Goal: Navigation & Orientation: Find specific page/section

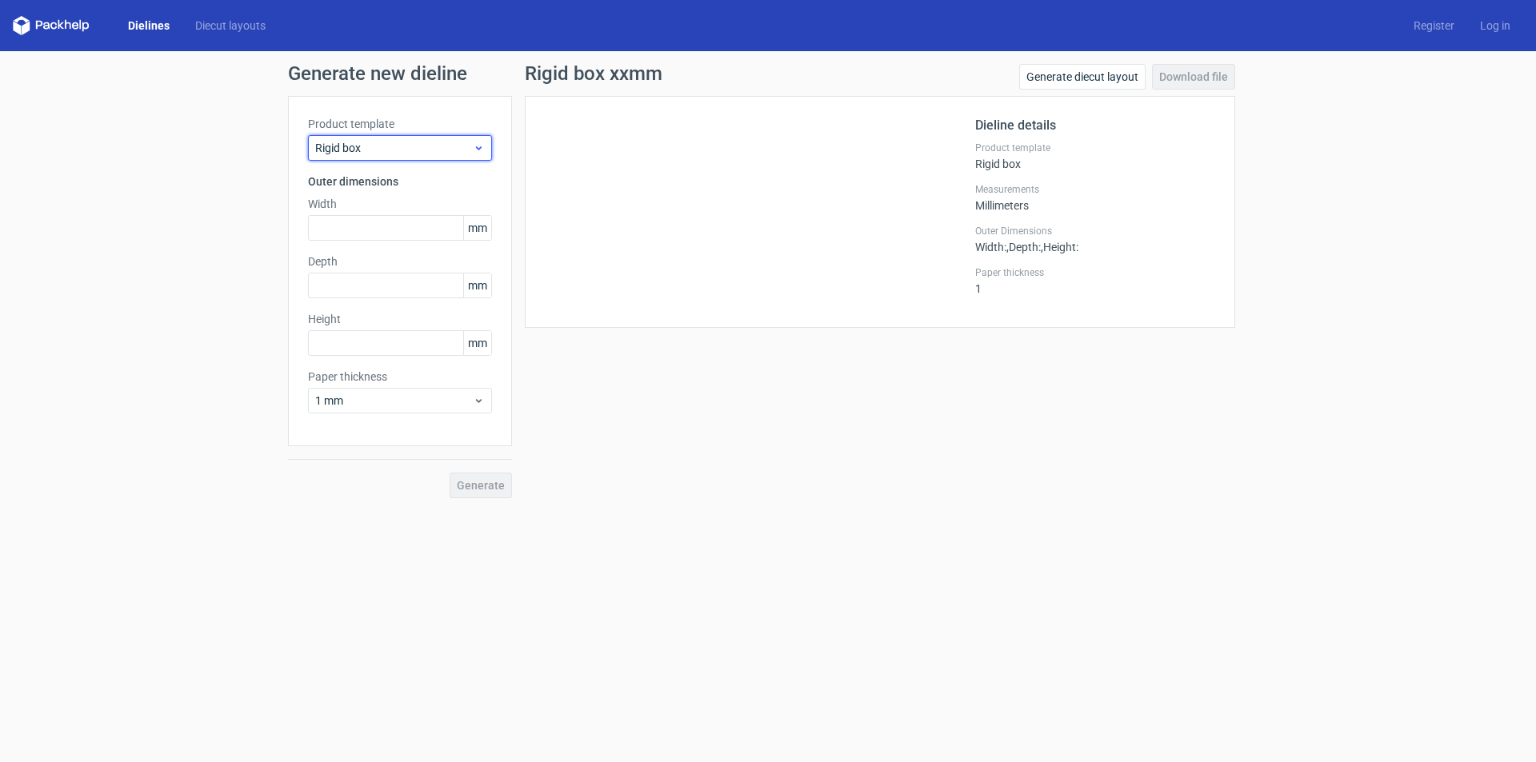
click at [408, 148] on span "Rigid box" at bounding box center [394, 148] width 158 height 16
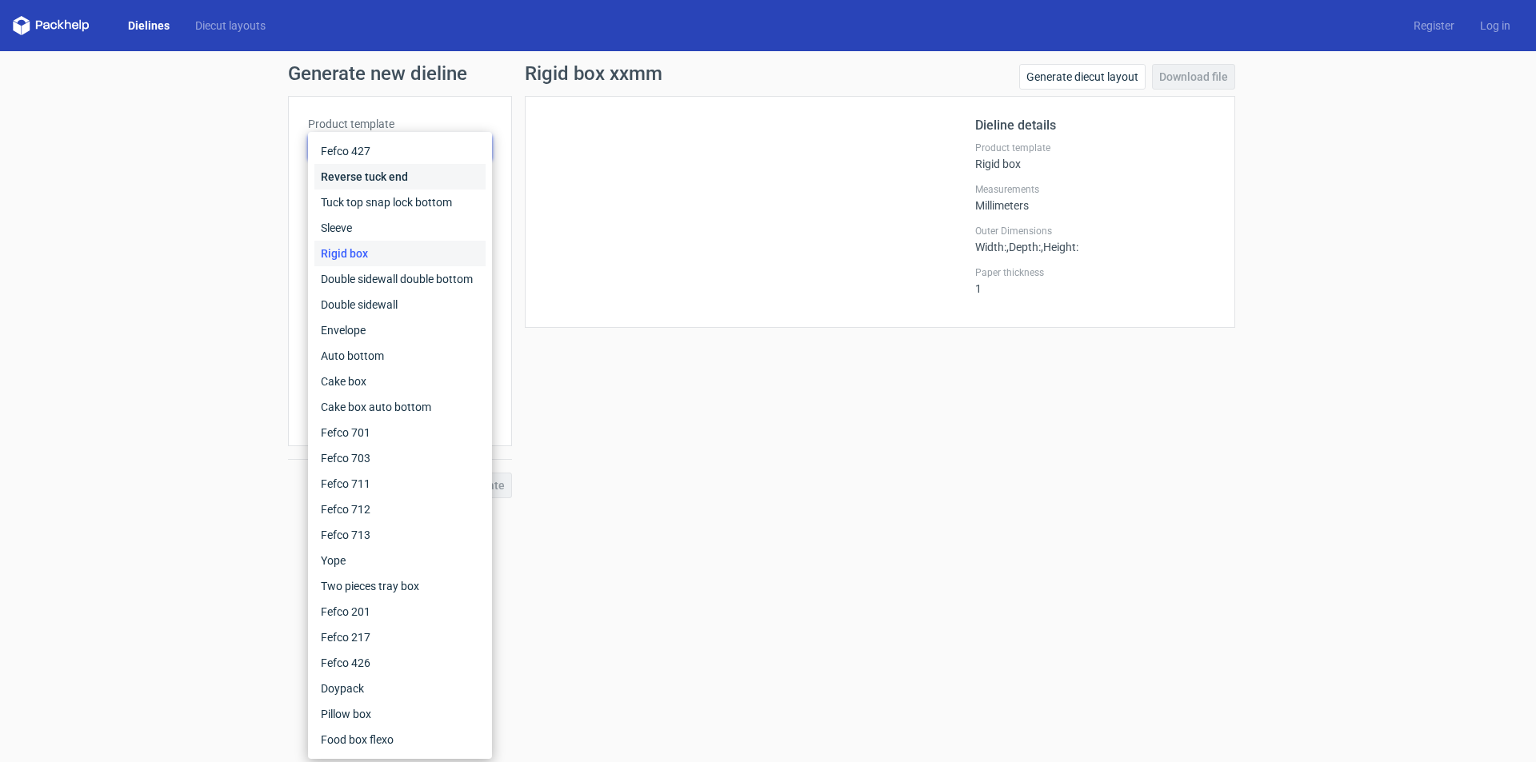
click at [387, 182] on div "Reverse tuck end" at bounding box center [399, 177] width 171 height 26
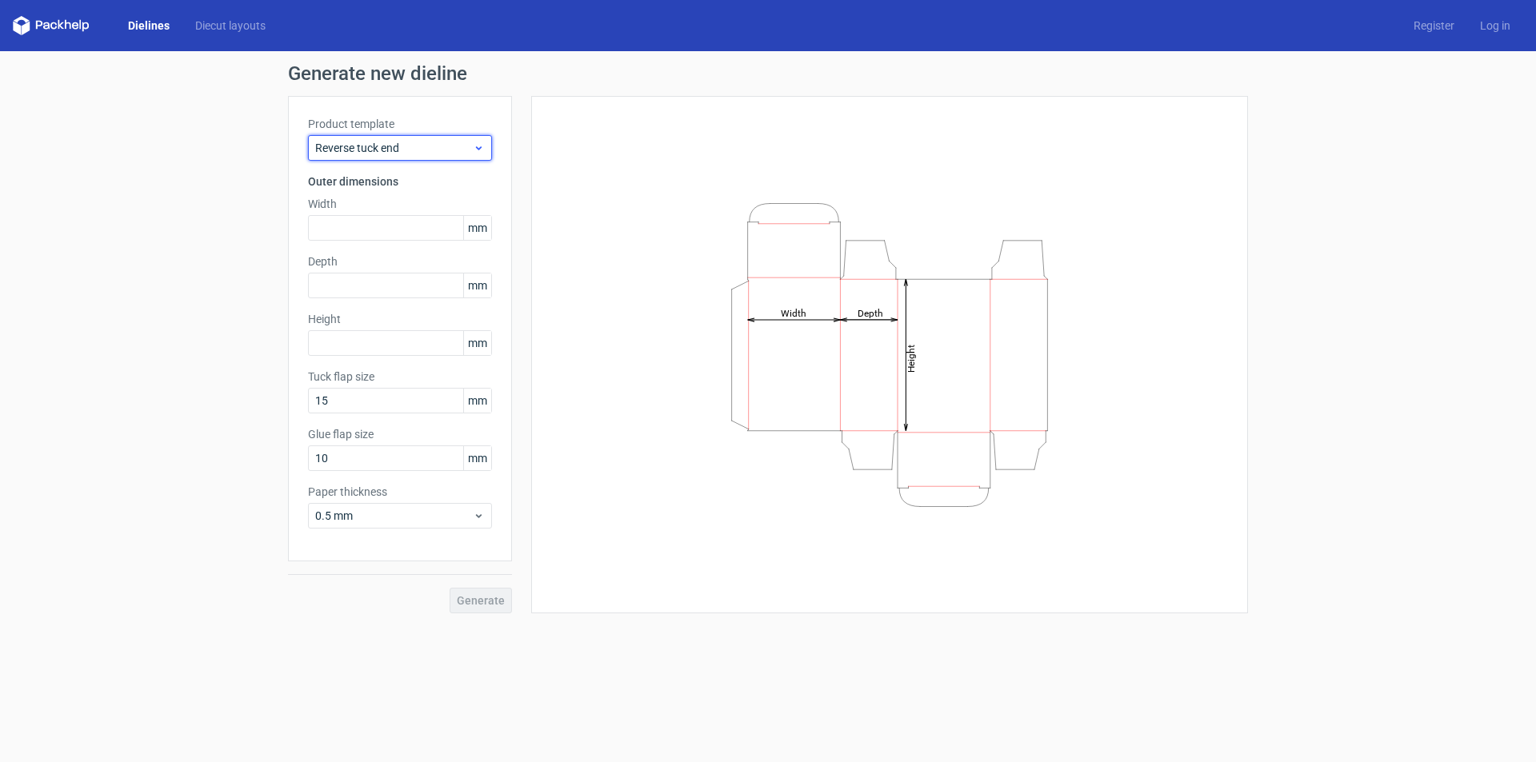
click at [382, 154] on span "Reverse tuck end" at bounding box center [394, 148] width 158 height 16
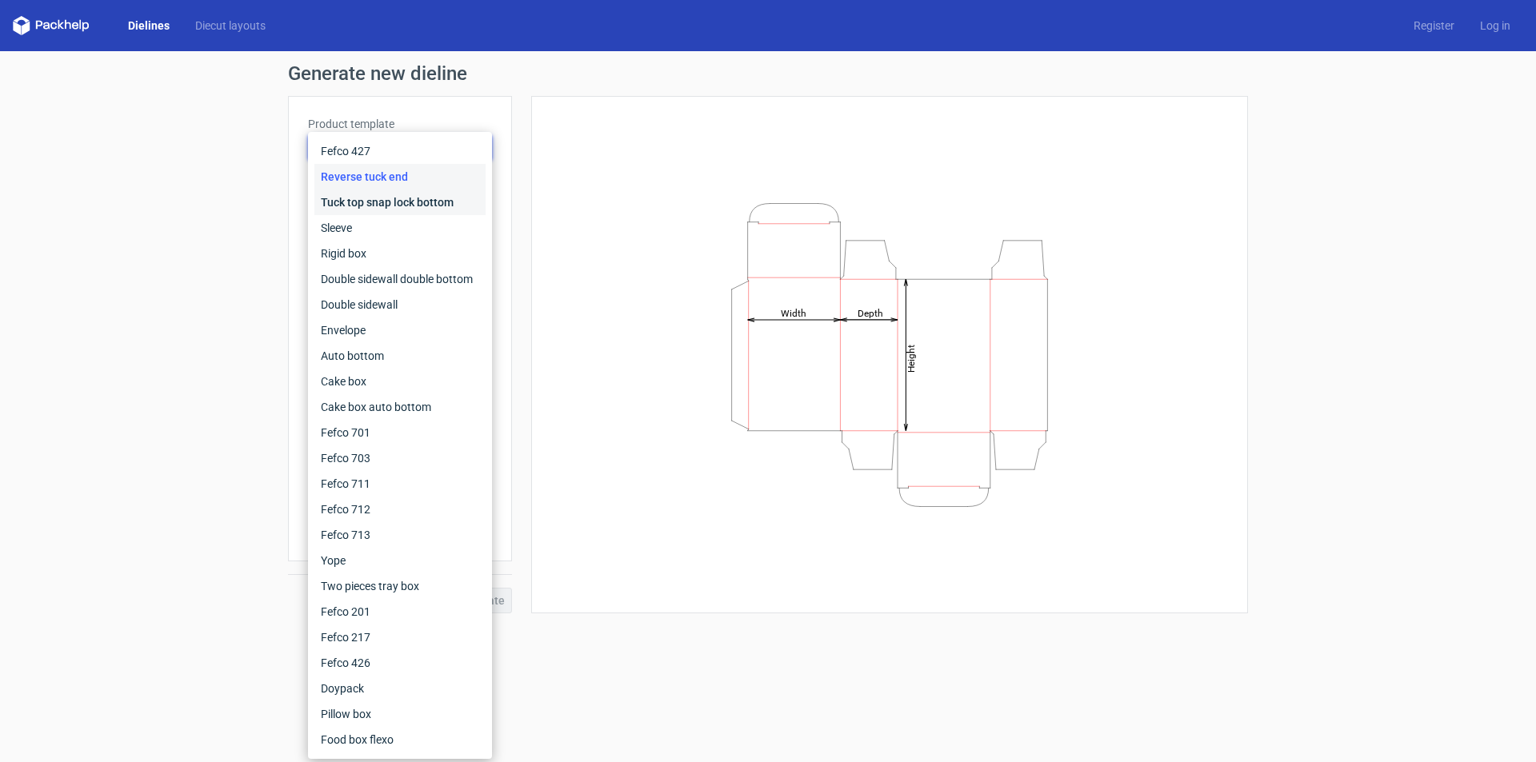
click at [370, 198] on div "Tuck top snap lock bottom" at bounding box center [399, 203] width 171 height 26
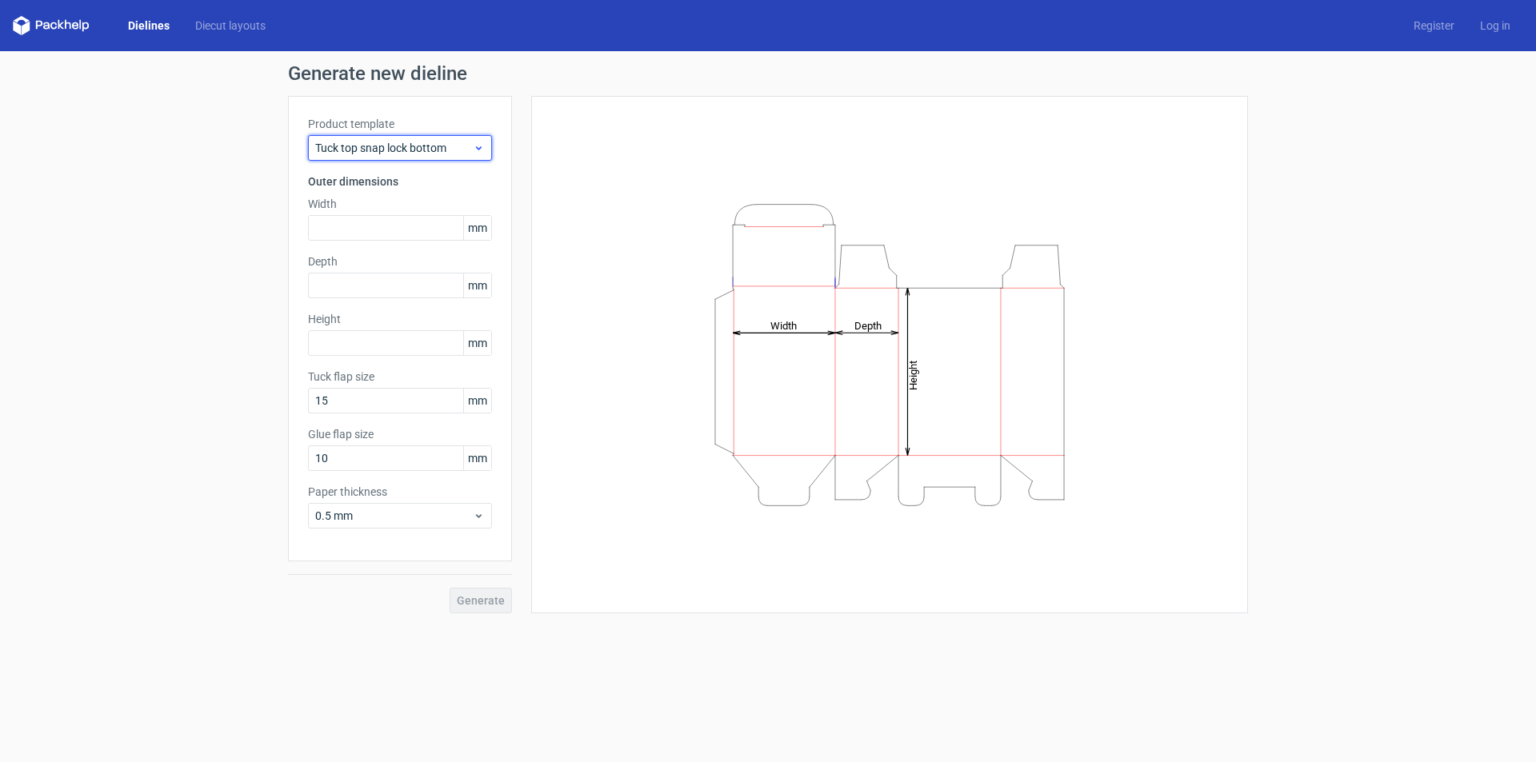
click at [375, 150] on span "Tuck top snap lock bottom" at bounding box center [394, 148] width 158 height 16
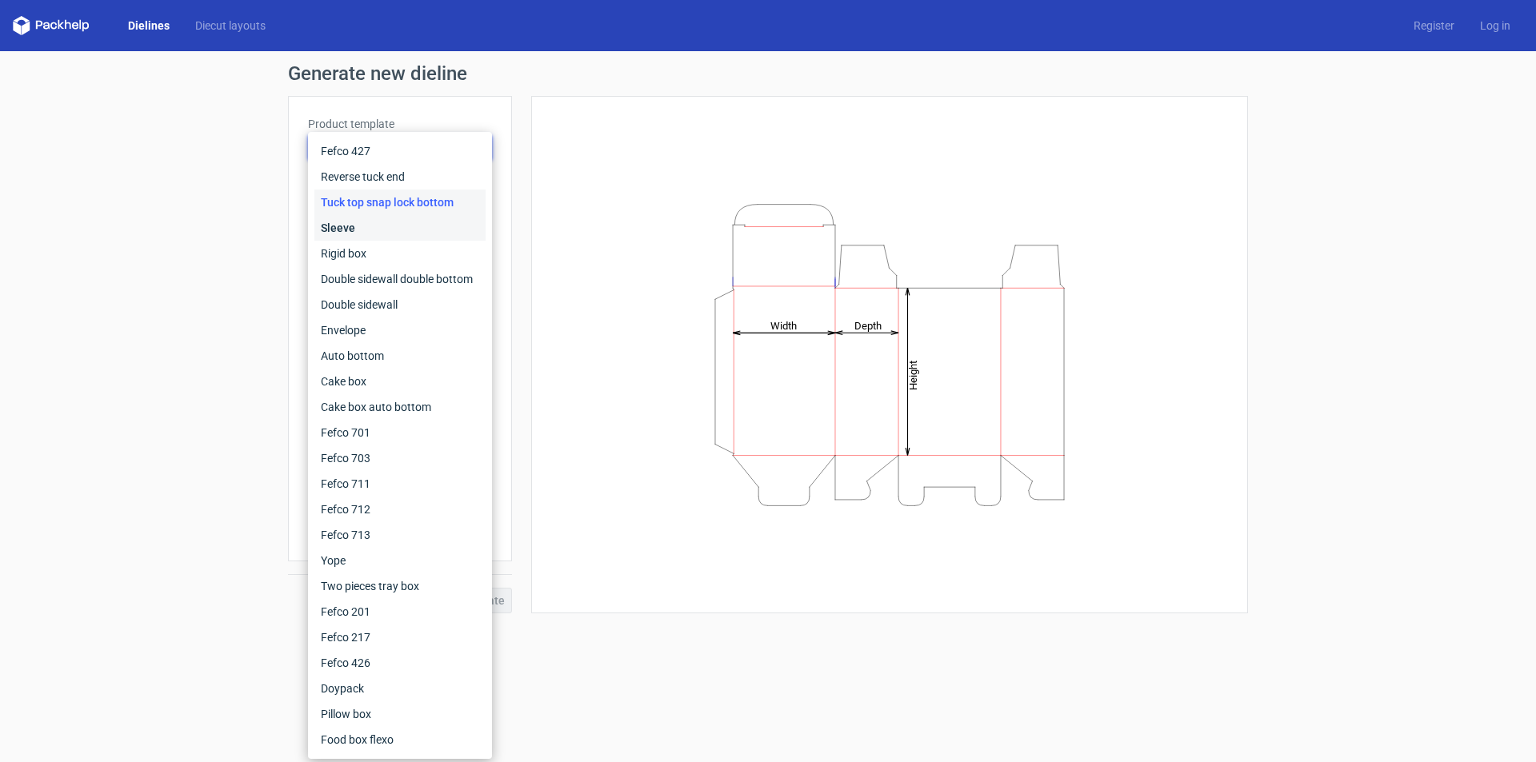
click at [349, 233] on div "Sleeve" at bounding box center [399, 228] width 171 height 26
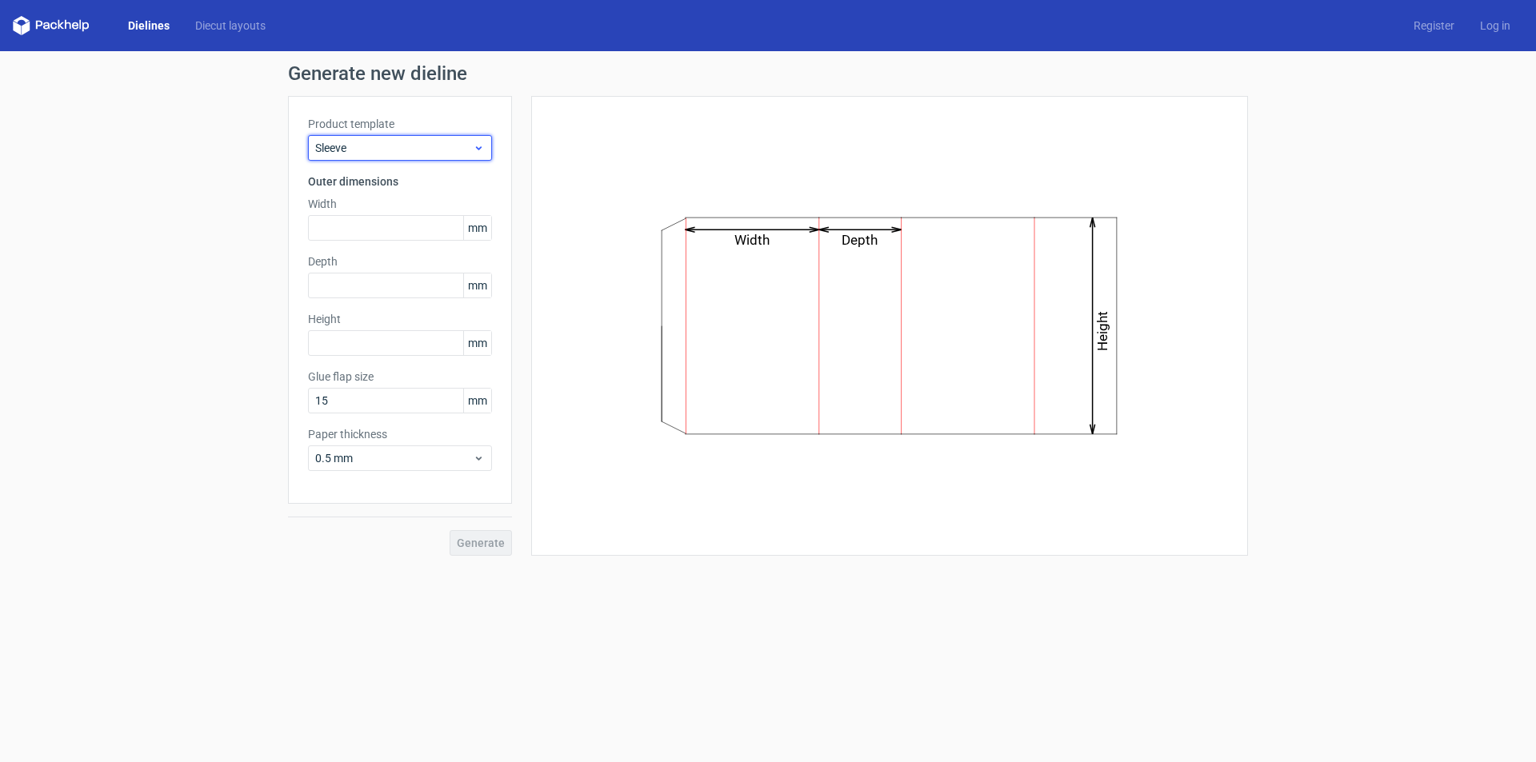
click at [376, 158] on div "Sleeve" at bounding box center [400, 148] width 184 height 26
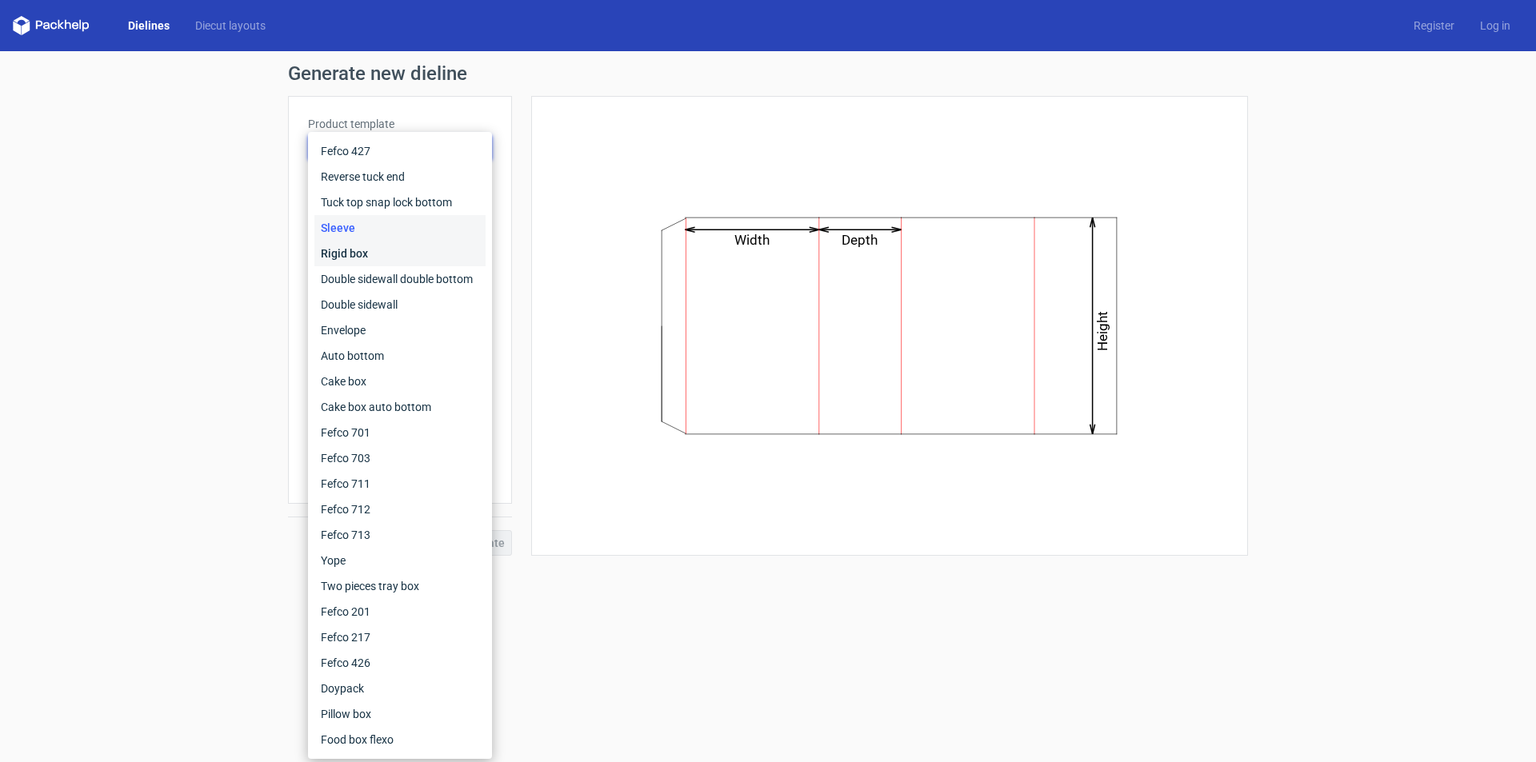
click at [353, 250] on div "Rigid box" at bounding box center [399, 254] width 171 height 26
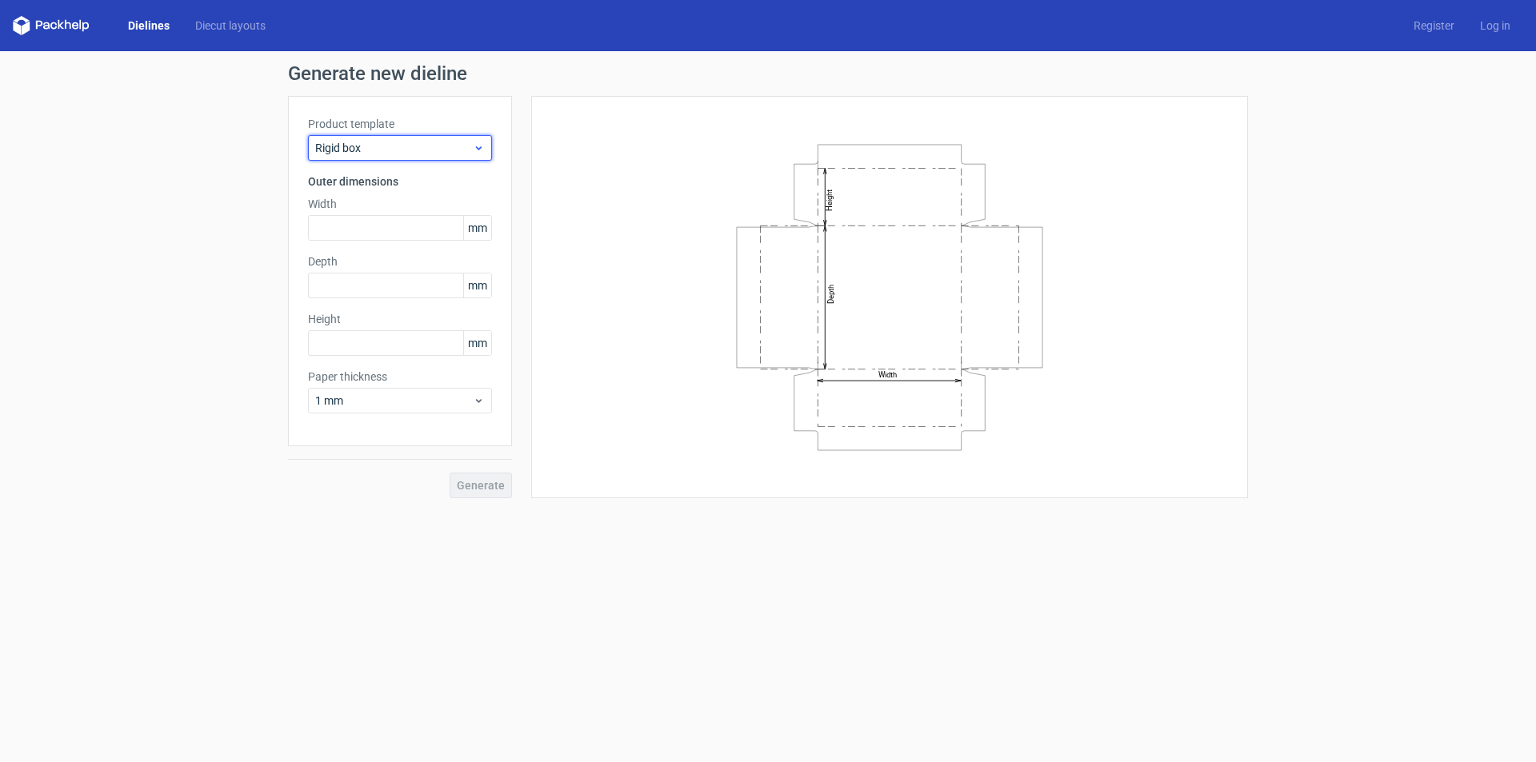
click at [367, 152] on span "Rigid box" at bounding box center [394, 148] width 158 height 16
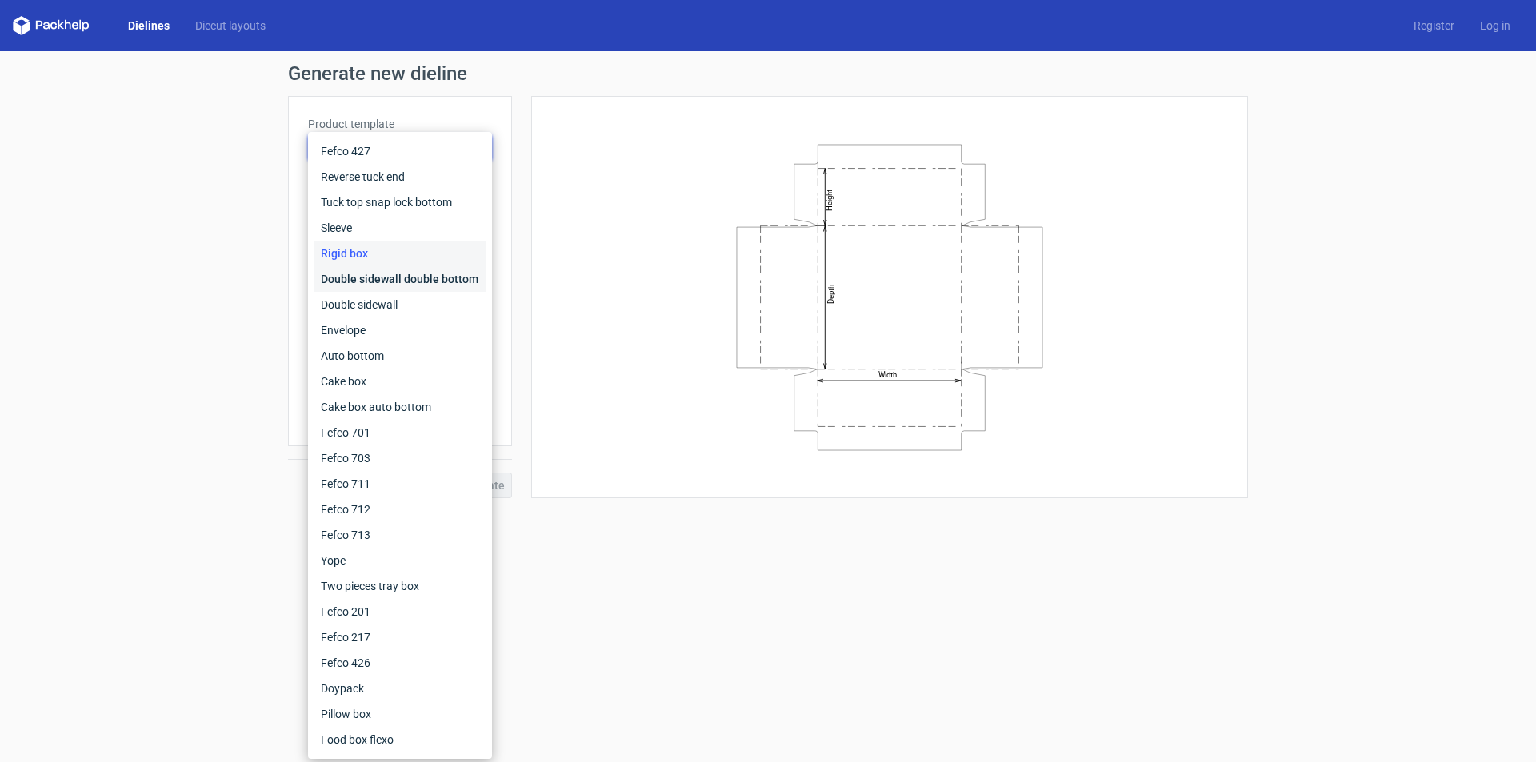
click at [353, 287] on div "Double sidewall double bottom" at bounding box center [399, 279] width 171 height 26
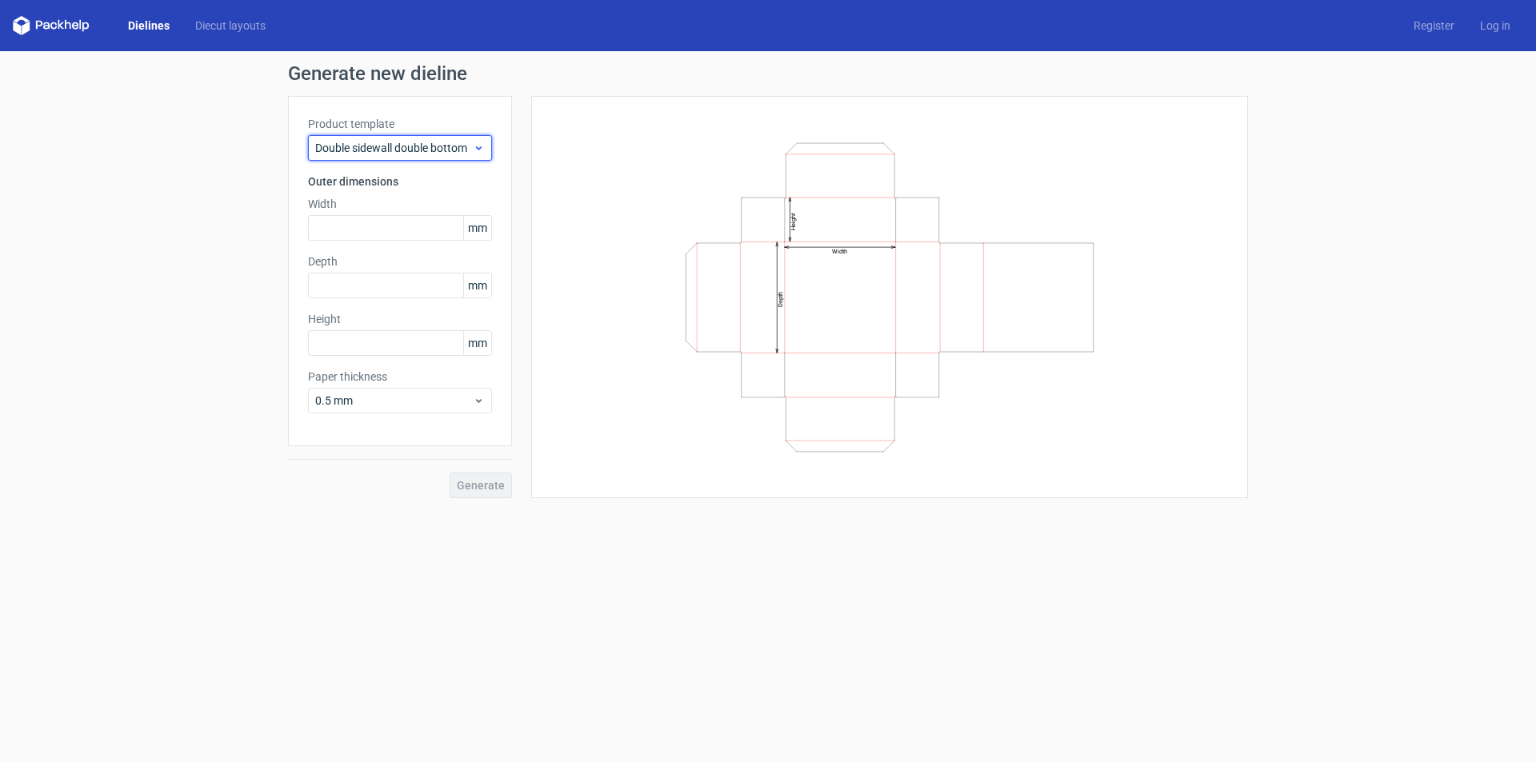
click at [357, 157] on div "Double sidewall double bottom" at bounding box center [400, 148] width 184 height 26
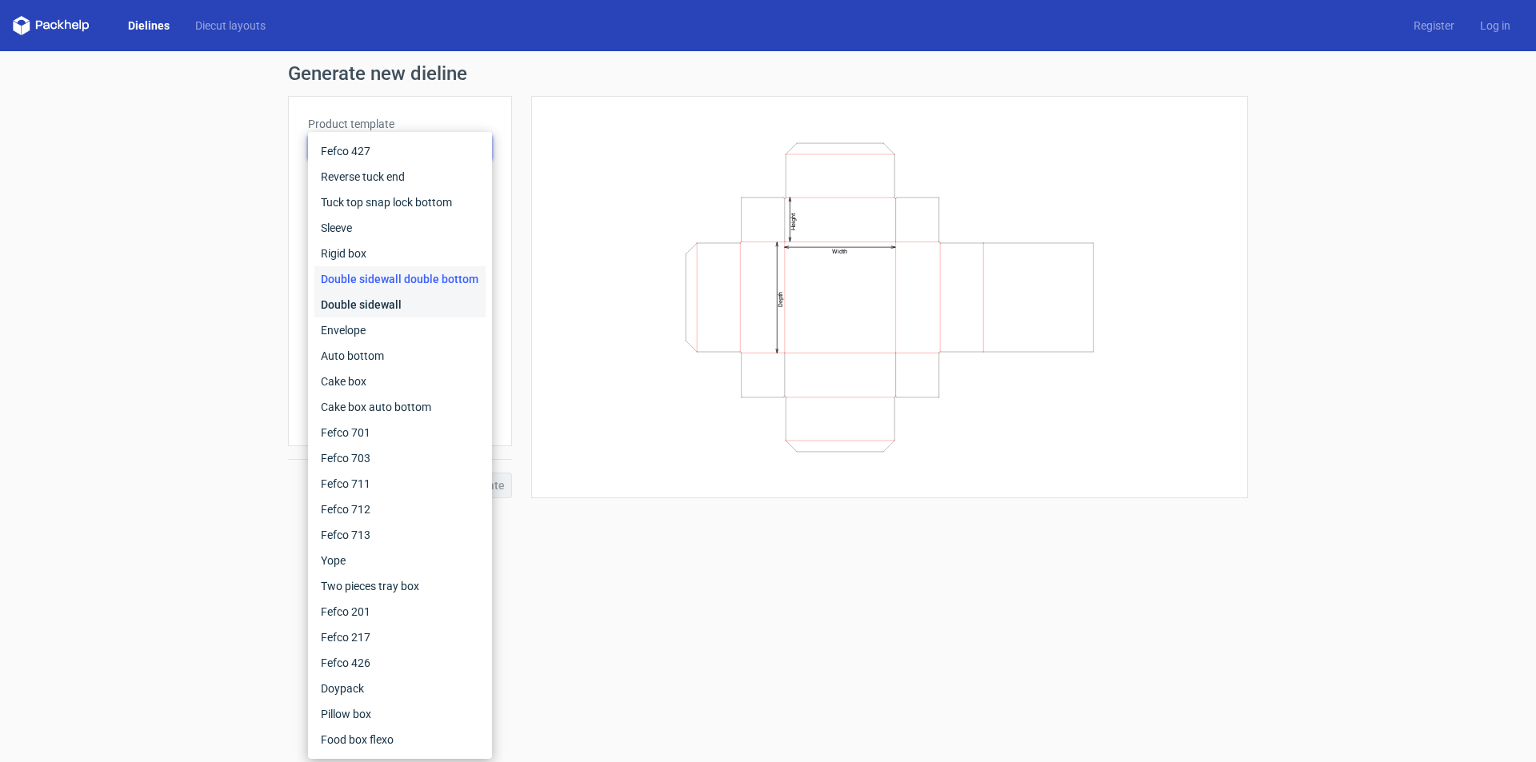
click at [343, 307] on div "Double sidewall" at bounding box center [399, 305] width 171 height 26
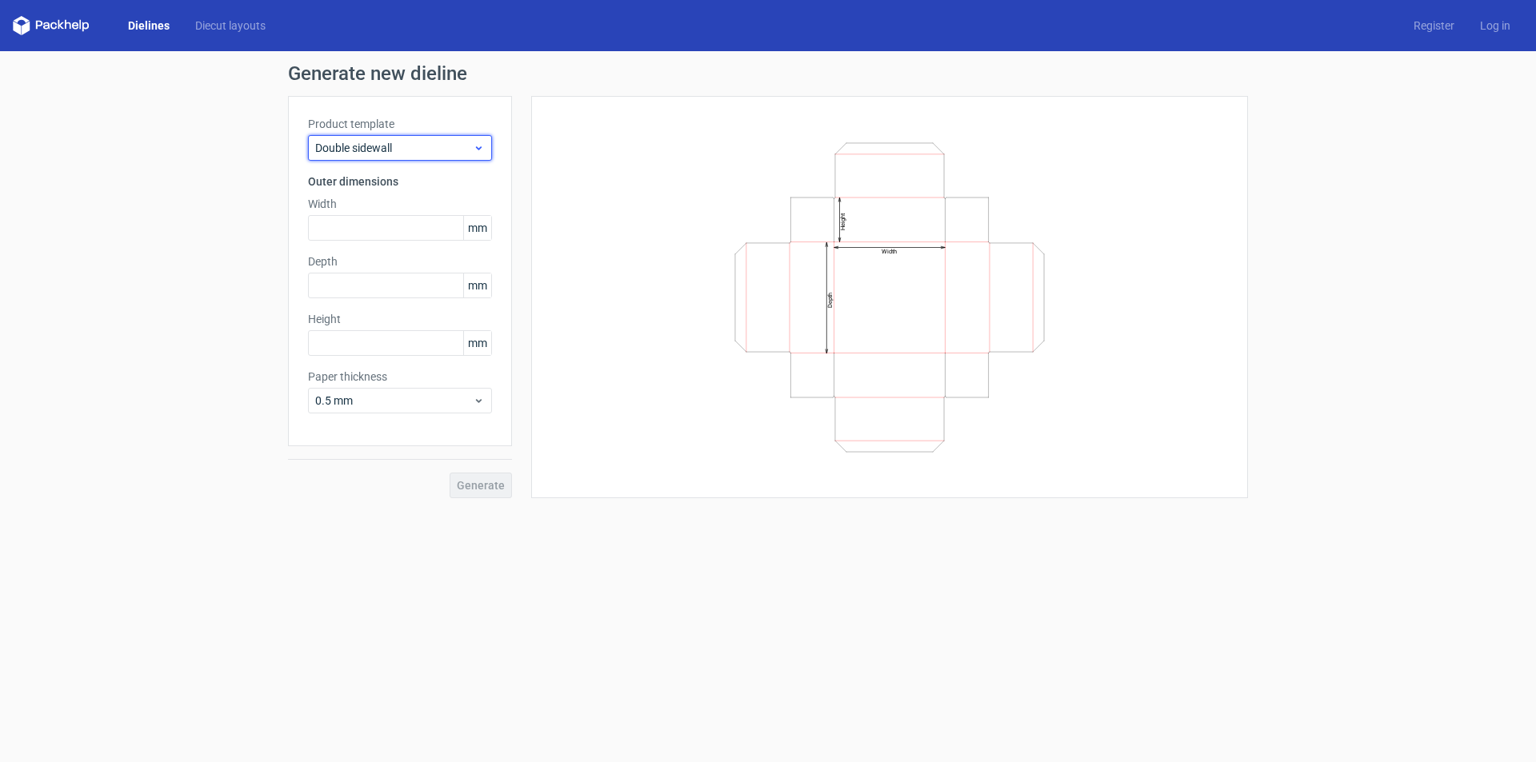
click at [350, 152] on span "Double sidewall" at bounding box center [394, 148] width 158 height 16
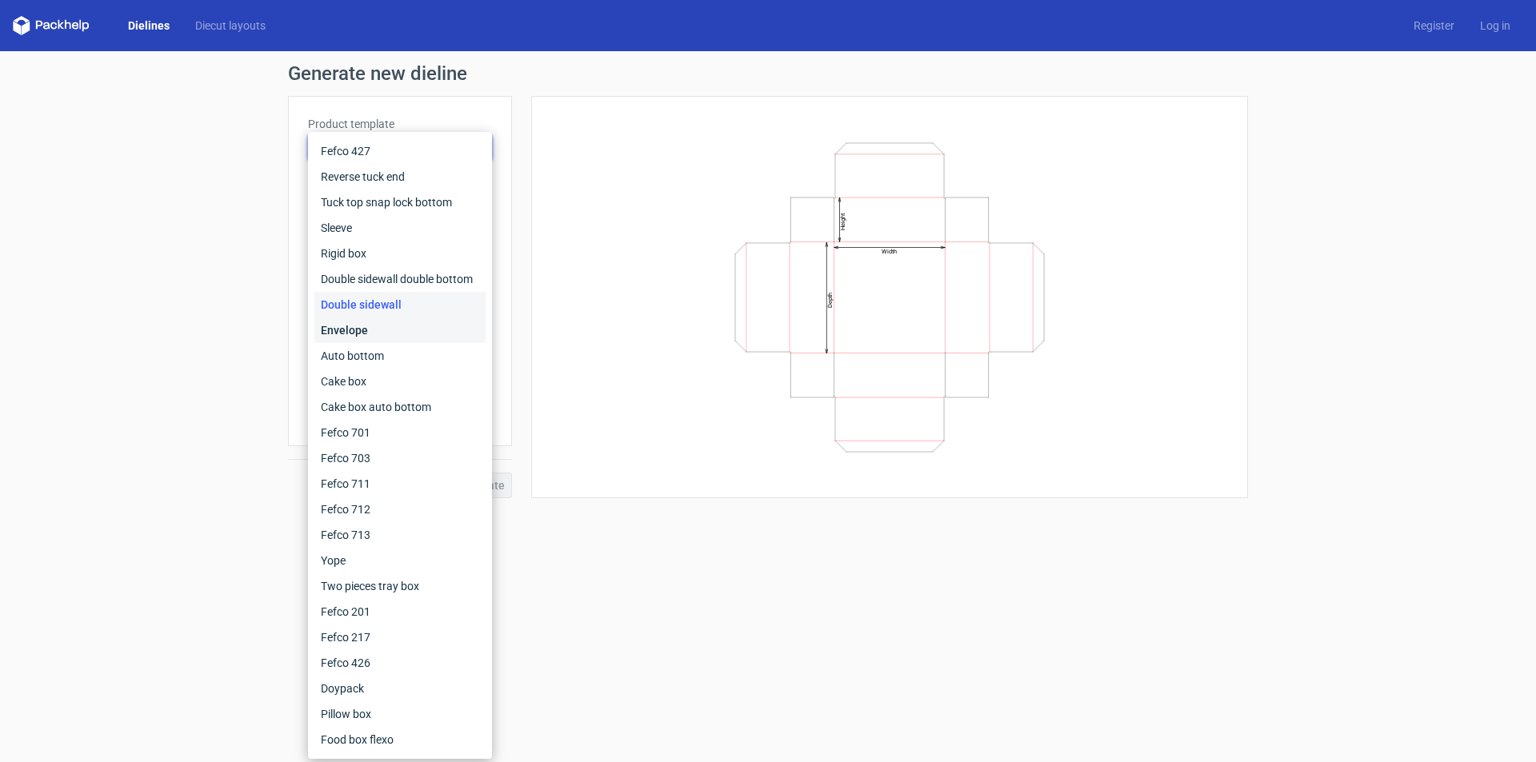
click at [354, 325] on div "Envelope" at bounding box center [399, 331] width 171 height 26
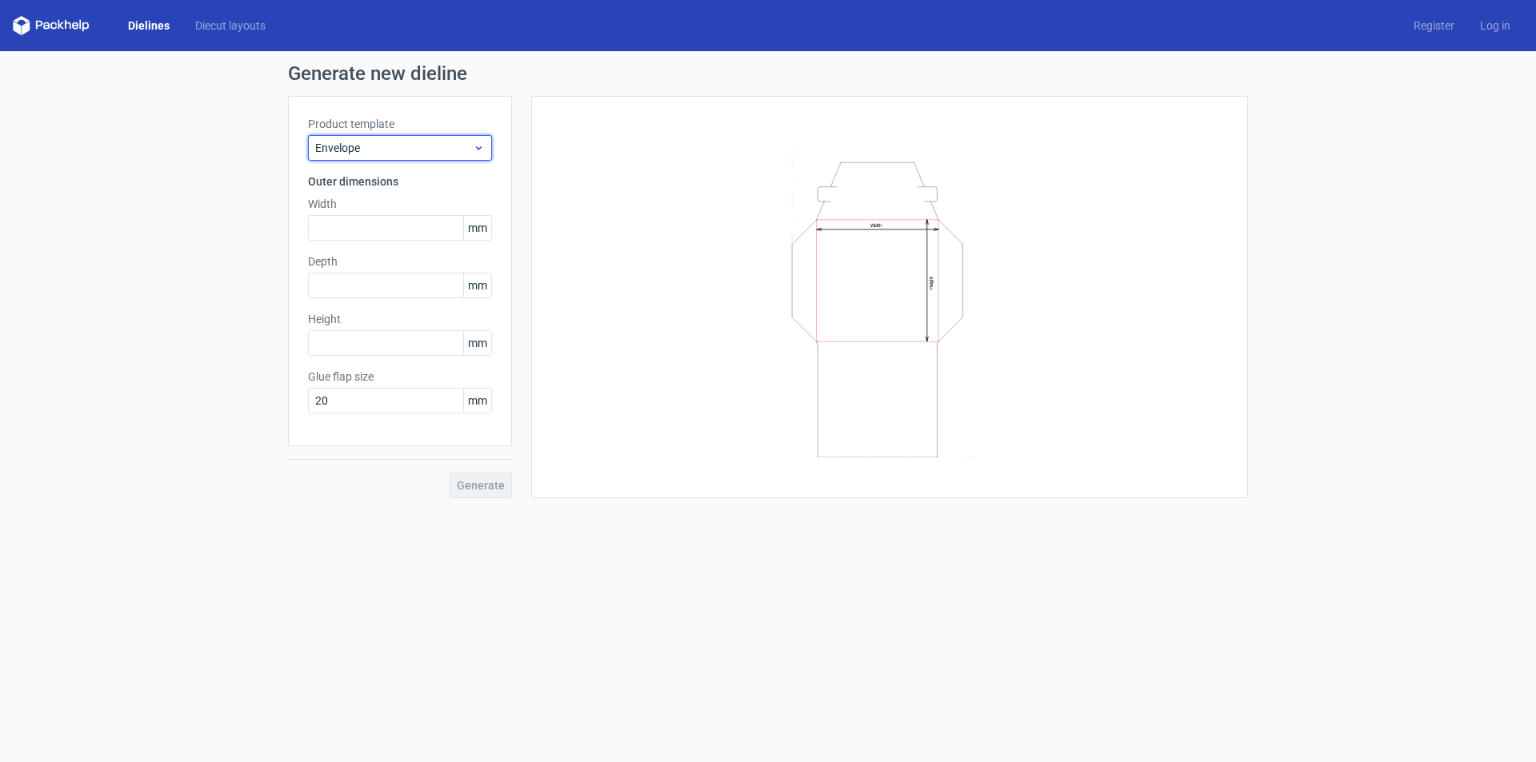
click at [357, 151] on span "Envelope" at bounding box center [394, 148] width 158 height 16
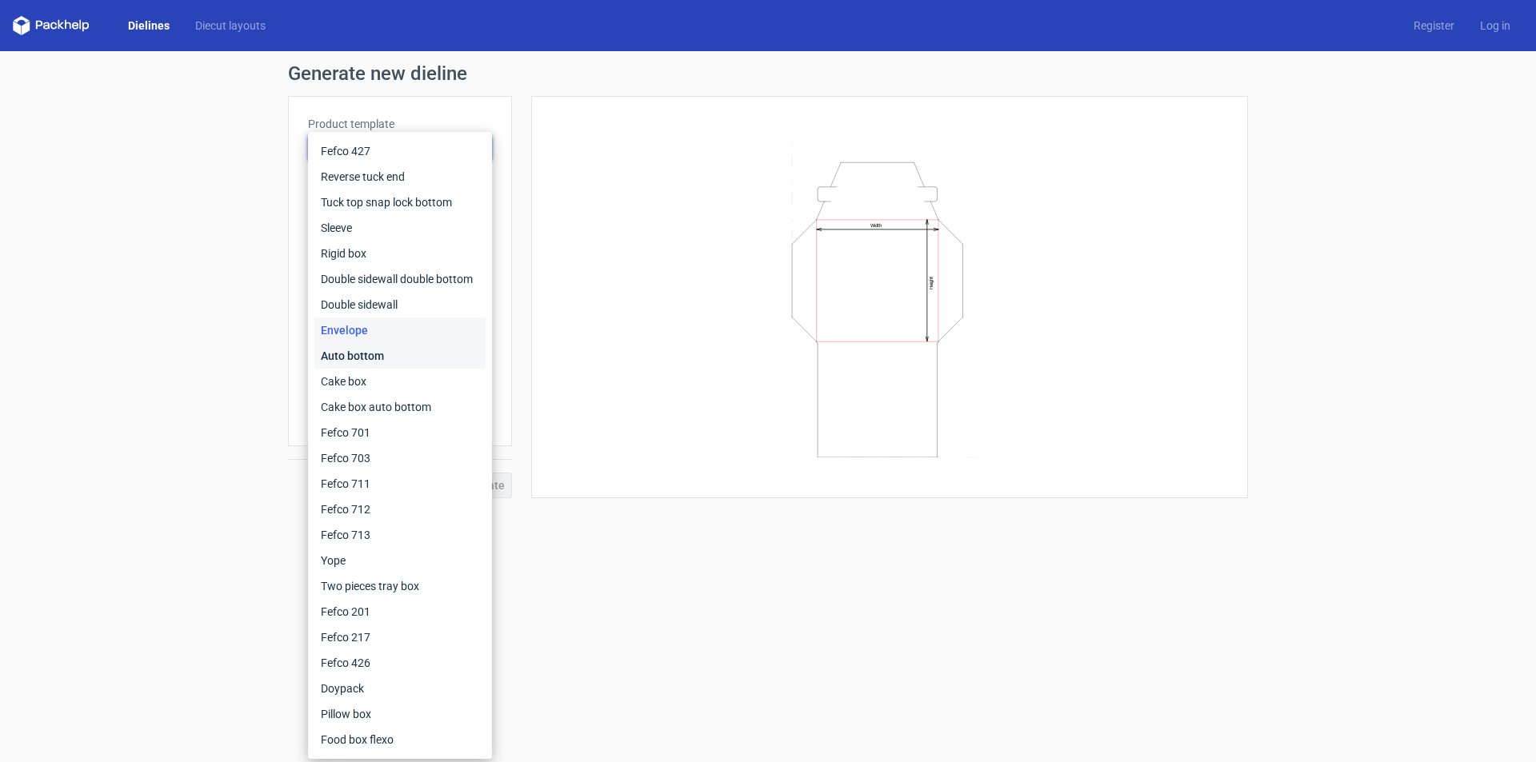
click at [338, 351] on div "Auto bottom" at bounding box center [399, 356] width 171 height 26
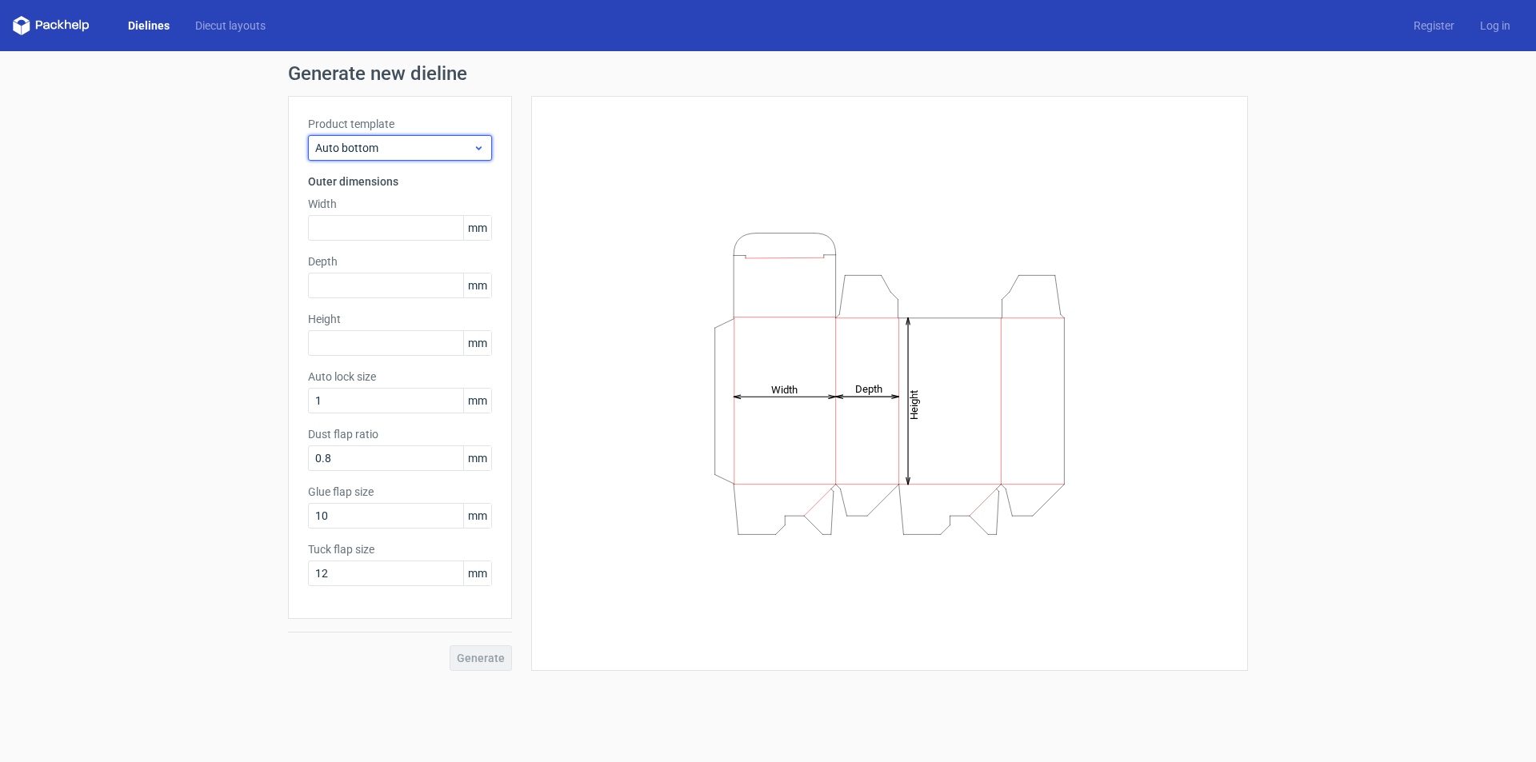
click at [342, 148] on span "Auto bottom" at bounding box center [394, 148] width 158 height 16
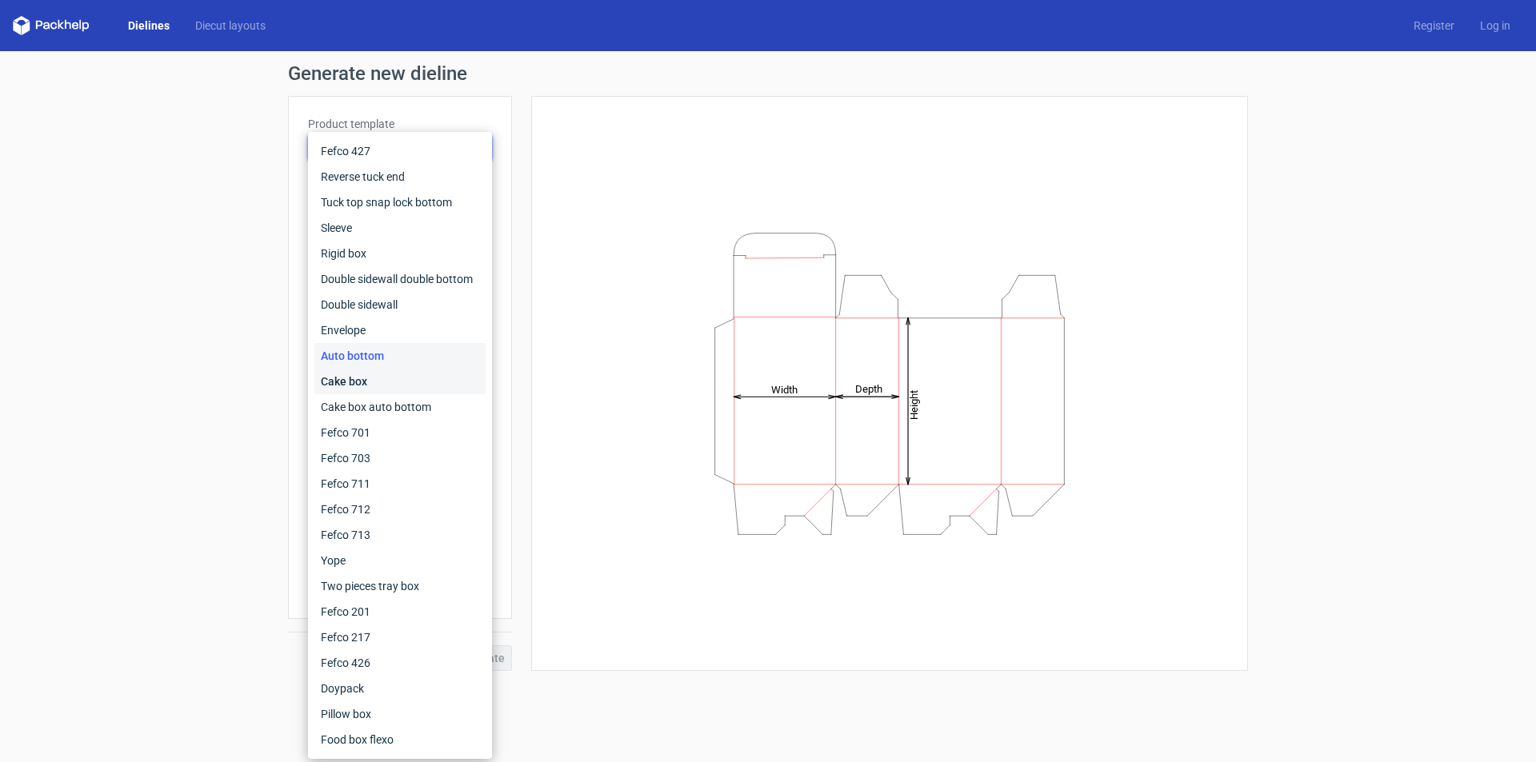
click at [354, 374] on div "Cake box" at bounding box center [399, 382] width 171 height 26
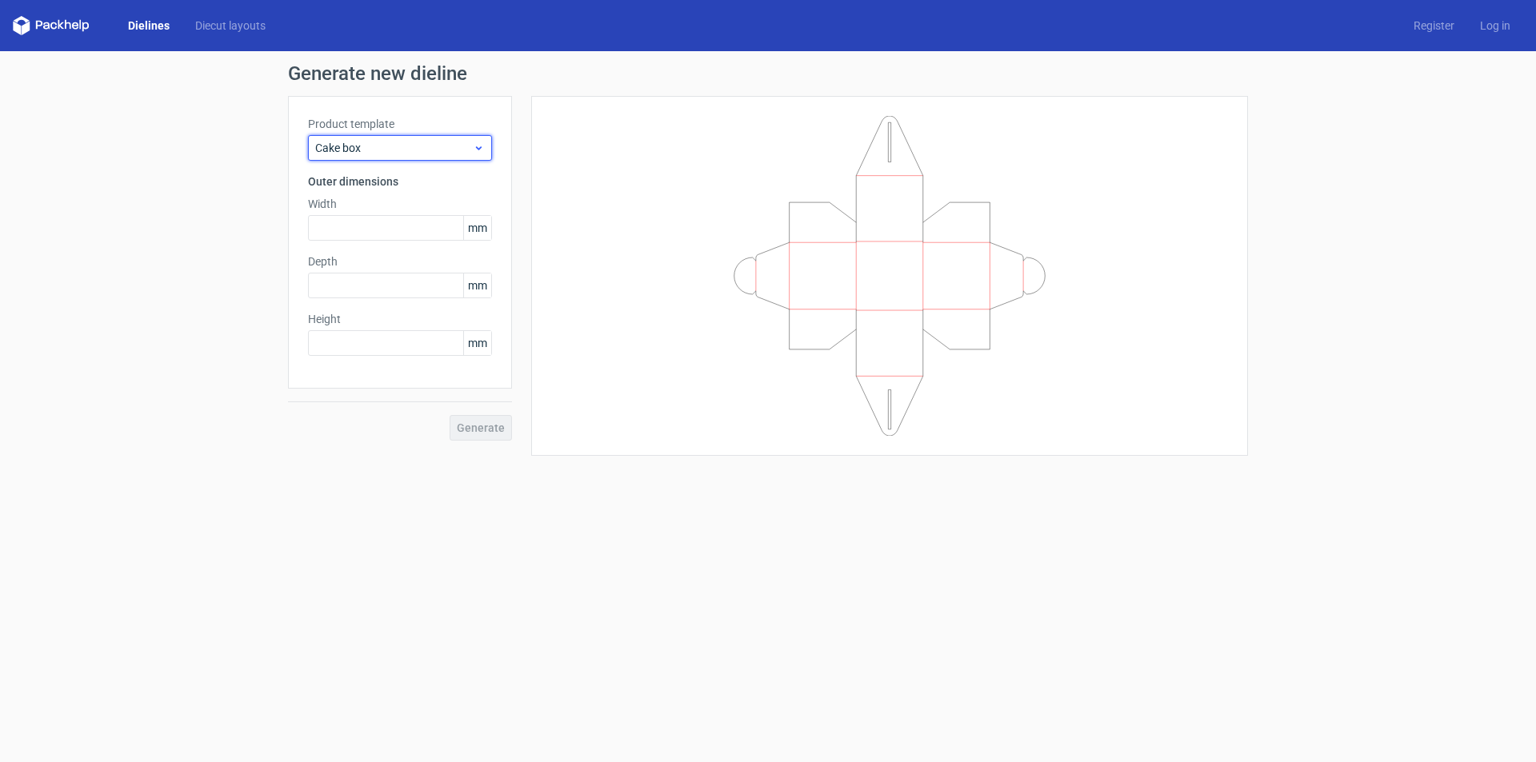
click at [362, 143] on span "Cake box" at bounding box center [394, 148] width 158 height 16
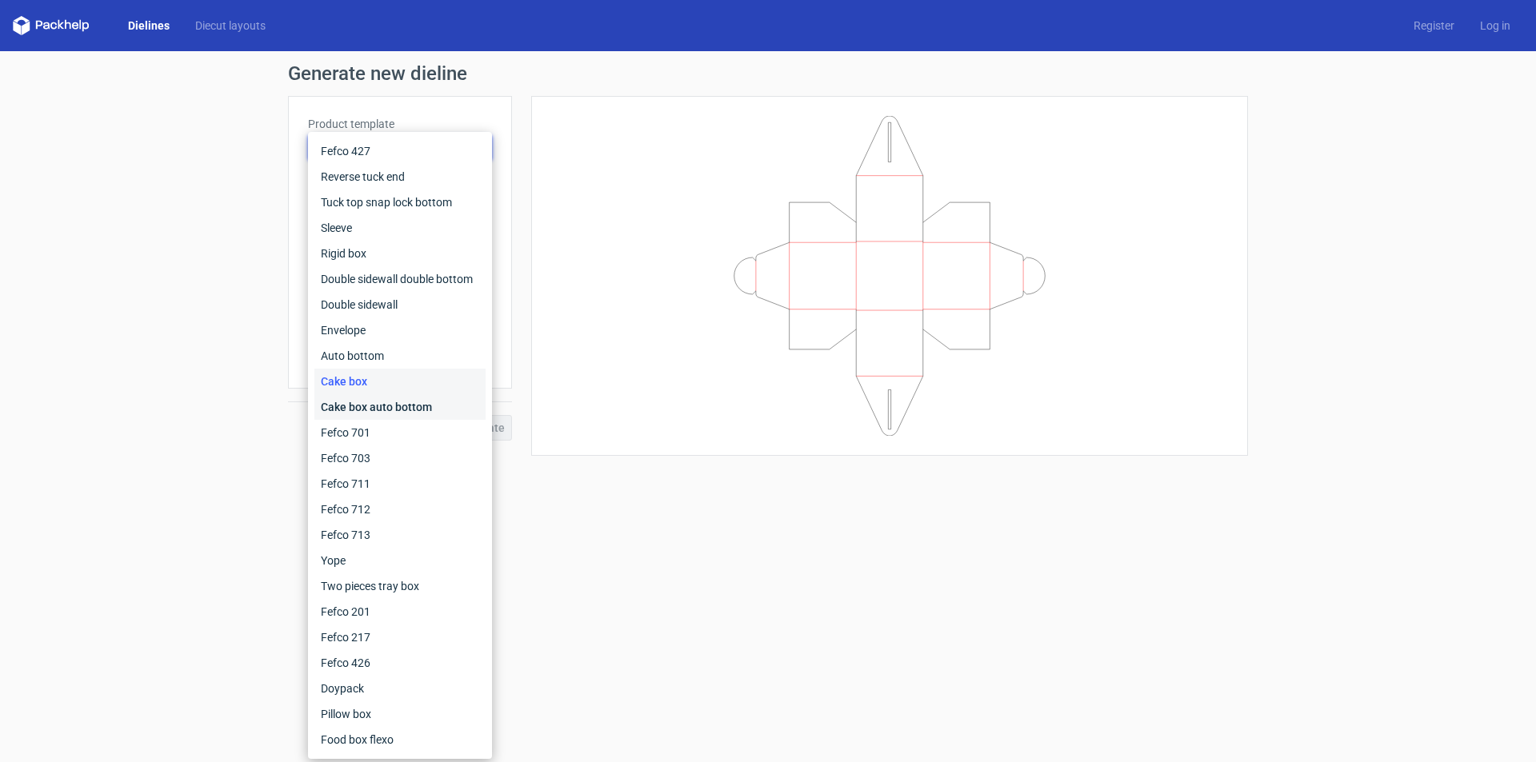
drag, startPoint x: 346, startPoint y: 406, endPoint x: 352, endPoint y: 357, distance: 49.2
click at [346, 406] on div "Cake box auto bottom" at bounding box center [399, 407] width 171 height 26
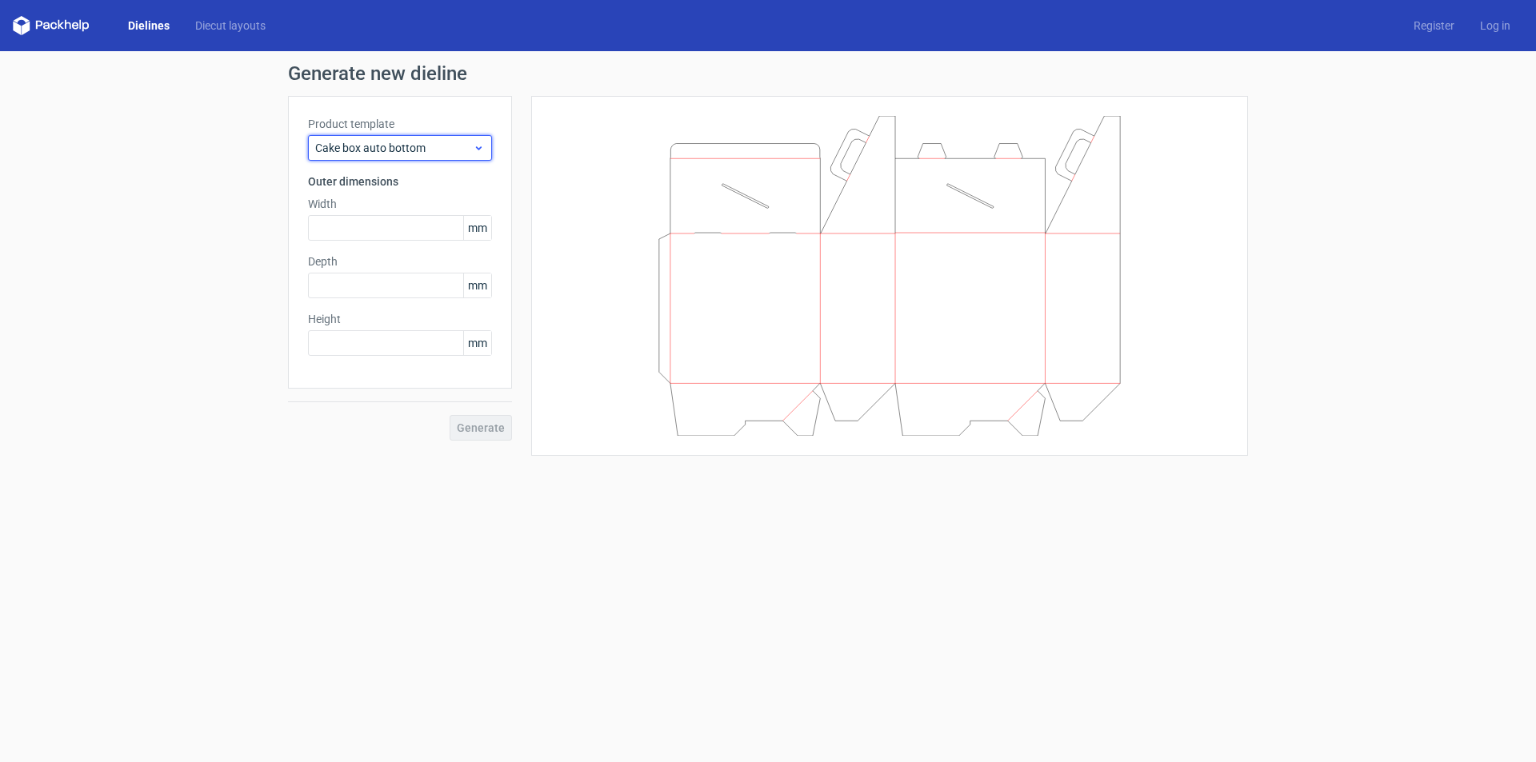
click at [360, 149] on span "Cake box auto bottom" at bounding box center [394, 148] width 158 height 16
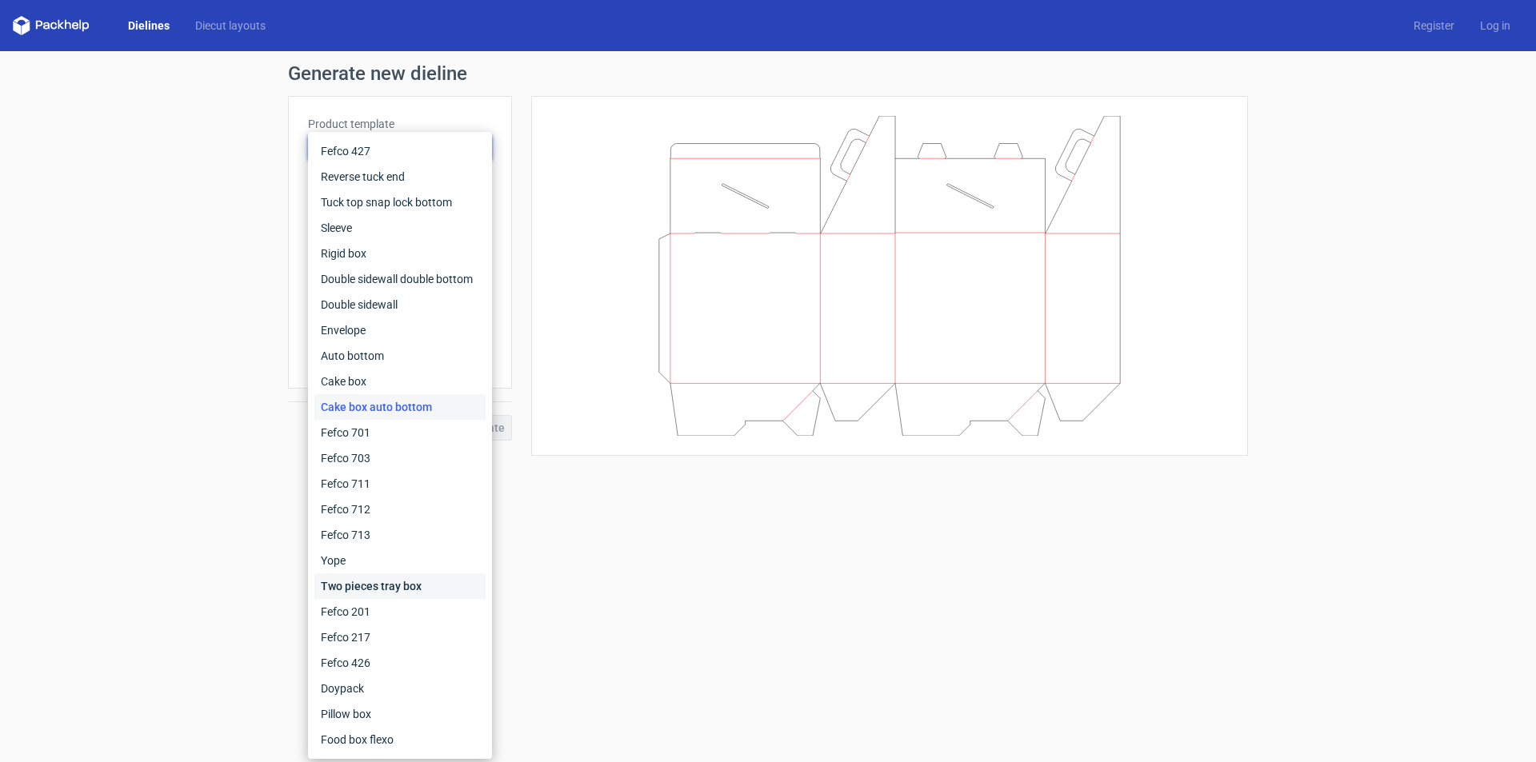
click at [361, 580] on div "Two pieces tray box" at bounding box center [399, 587] width 171 height 26
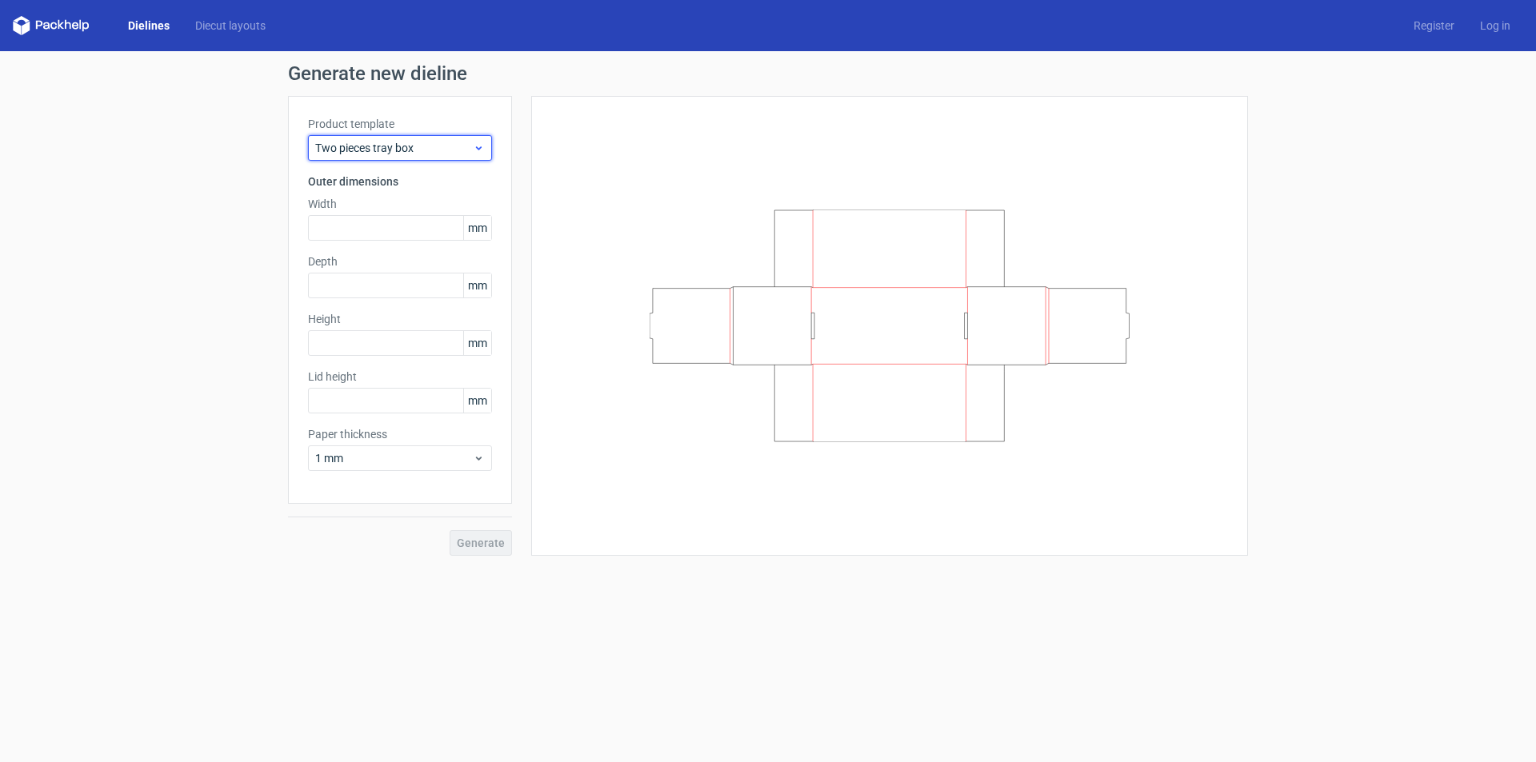
click at [397, 154] on span "Two pieces tray box" at bounding box center [394, 148] width 158 height 16
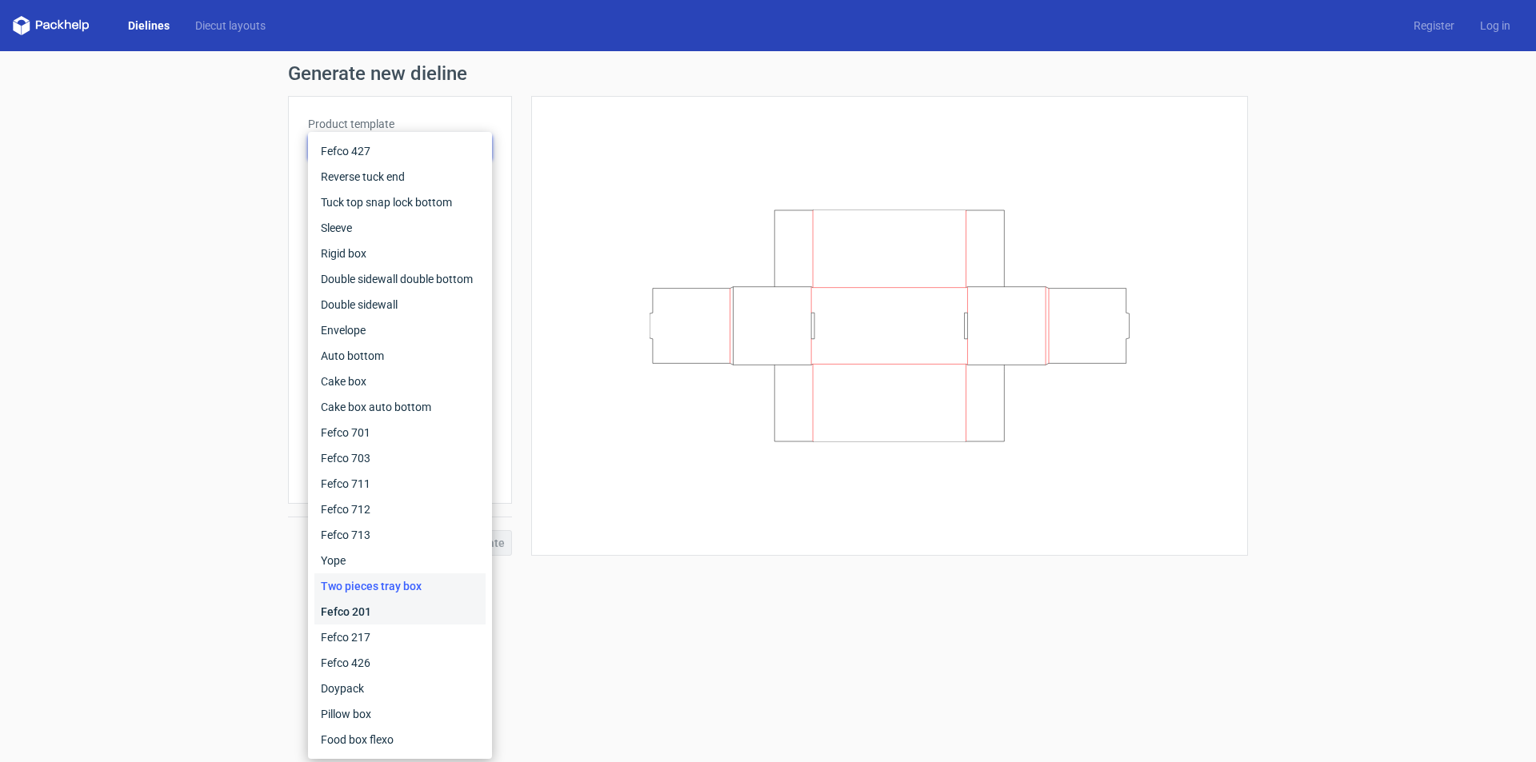
click at [356, 608] on div "Fefco 201" at bounding box center [399, 612] width 171 height 26
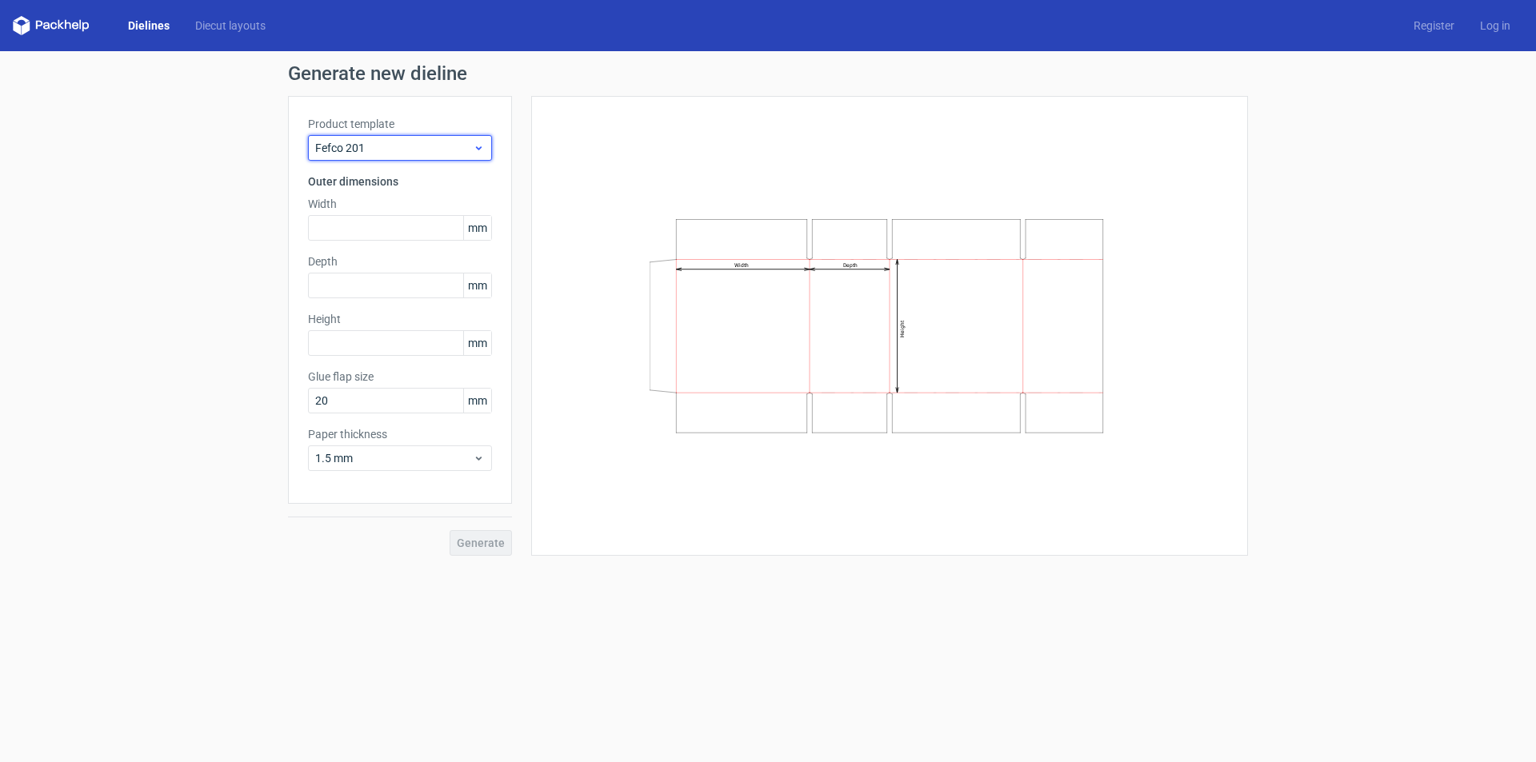
click at [388, 146] on span "Fefco 201" at bounding box center [394, 148] width 158 height 16
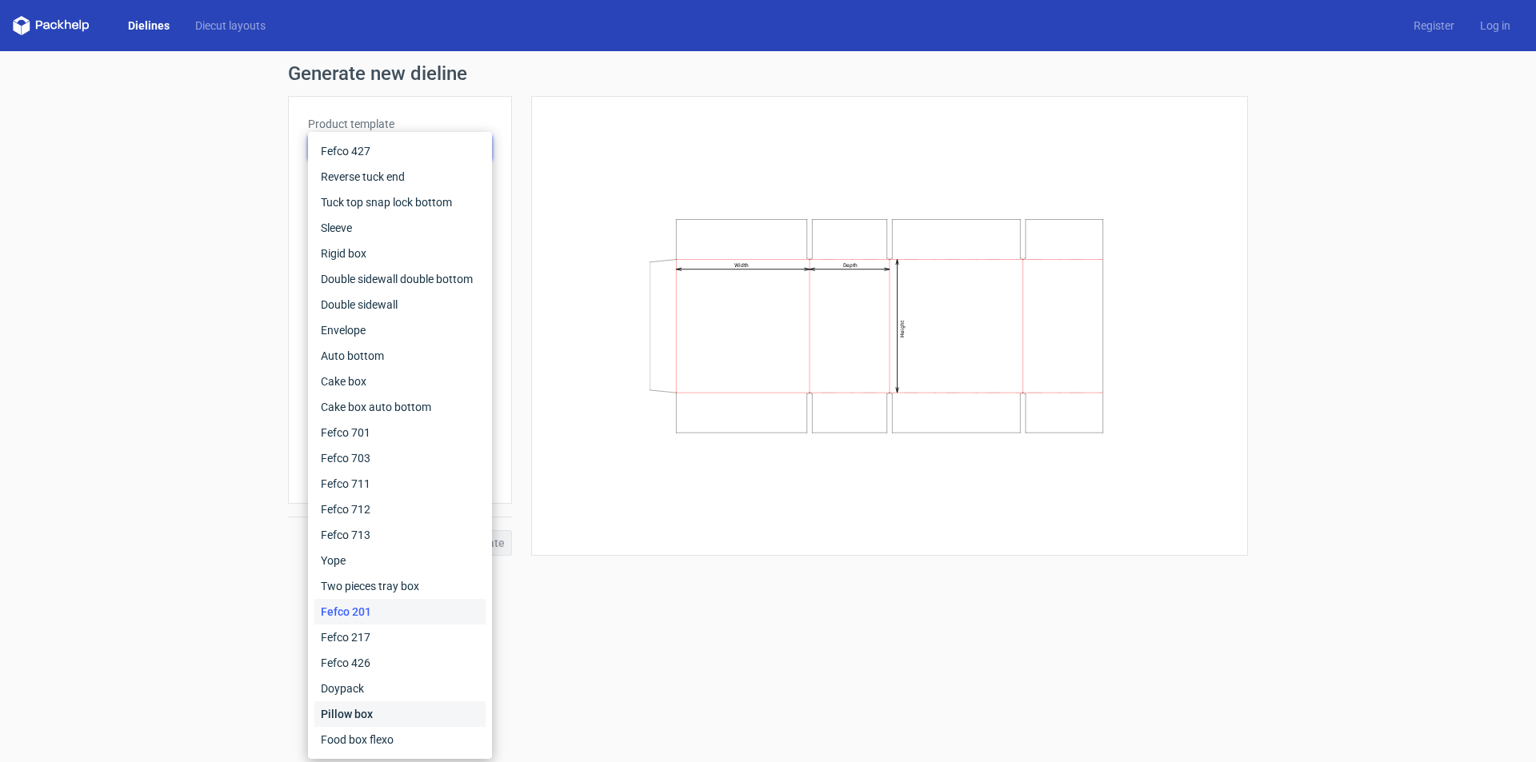
click at [353, 717] on div "Pillow box" at bounding box center [399, 715] width 171 height 26
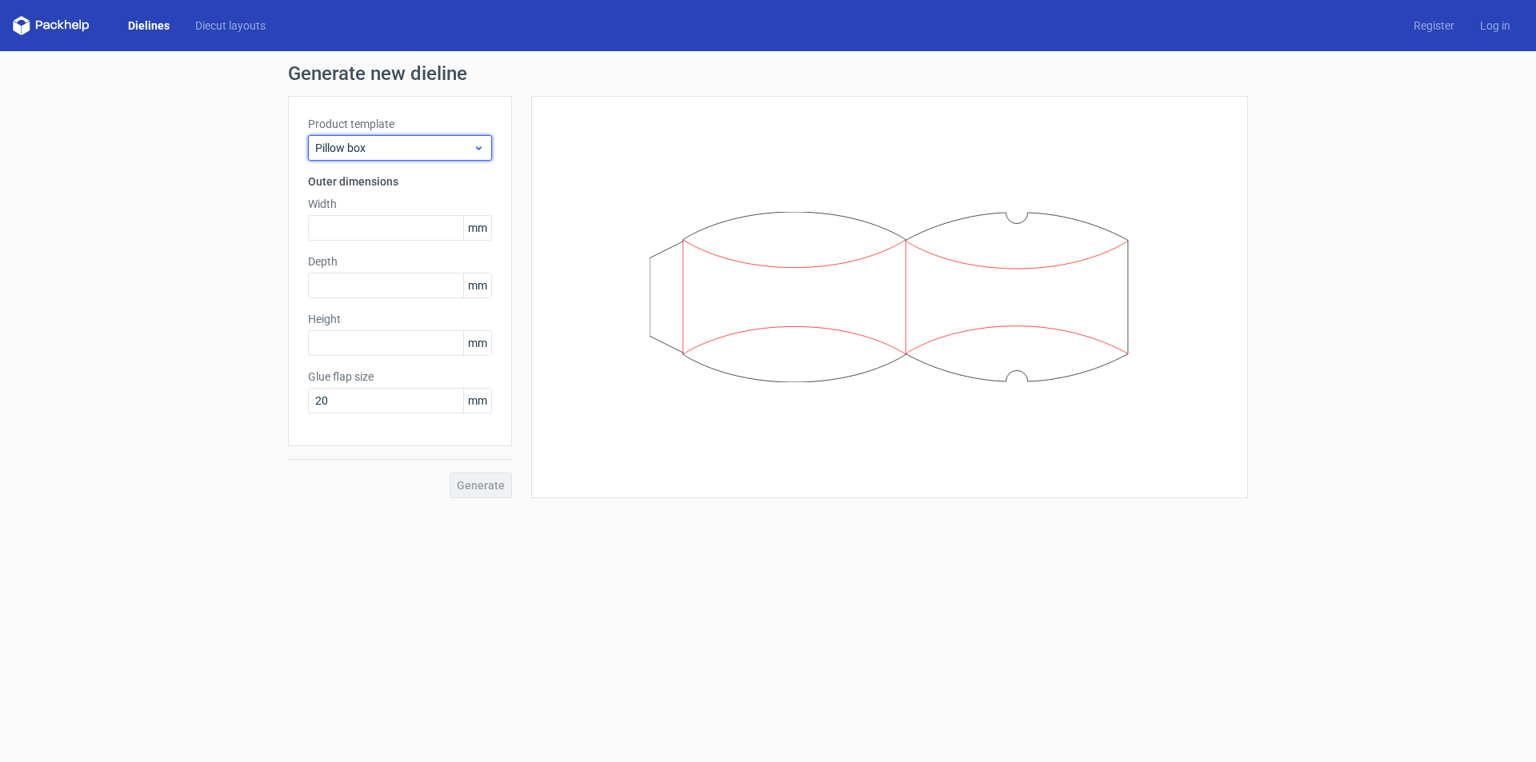
click at [370, 157] on div "Pillow box" at bounding box center [400, 148] width 184 height 26
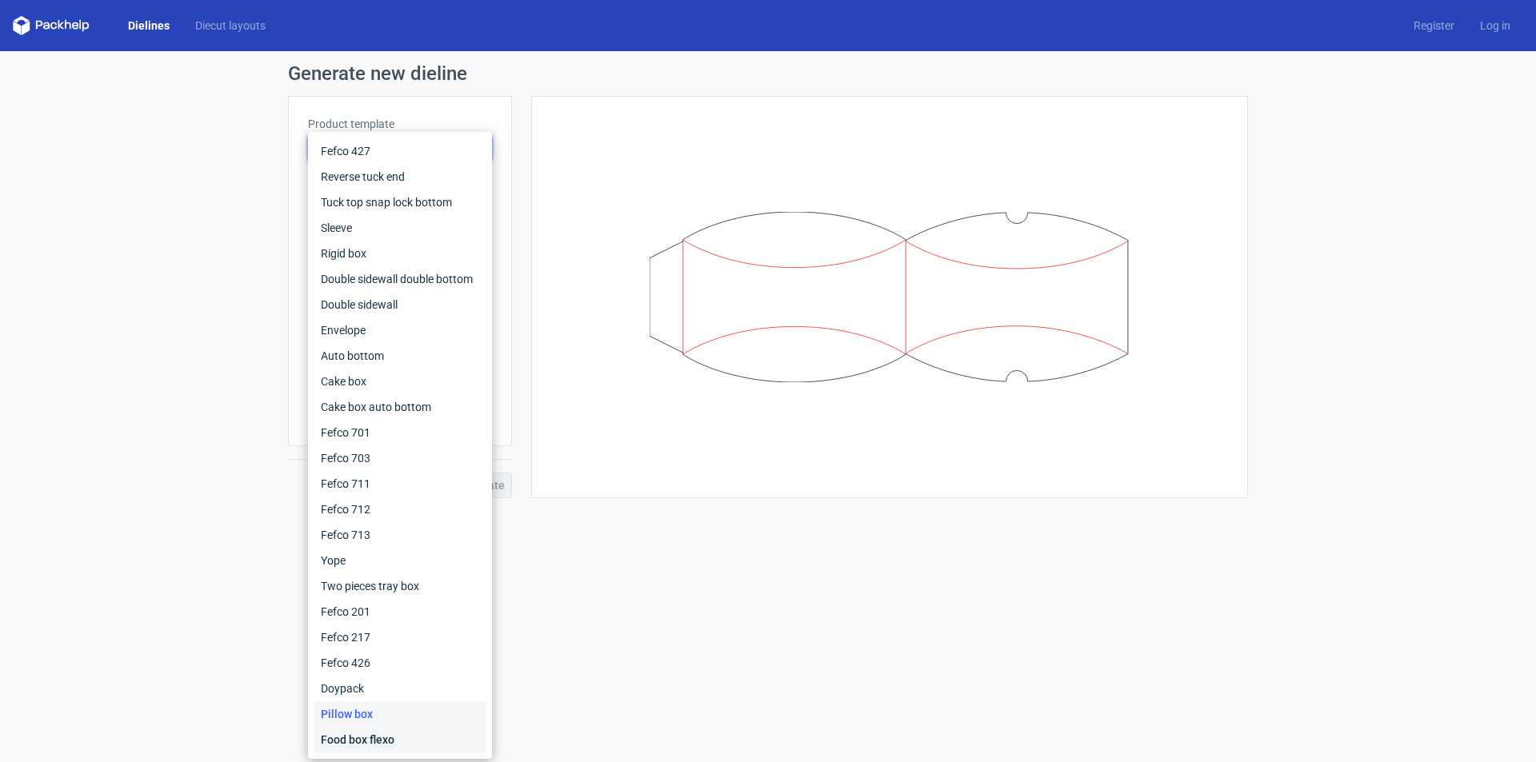
click at [366, 742] on div "Food box flexo" at bounding box center [399, 740] width 171 height 26
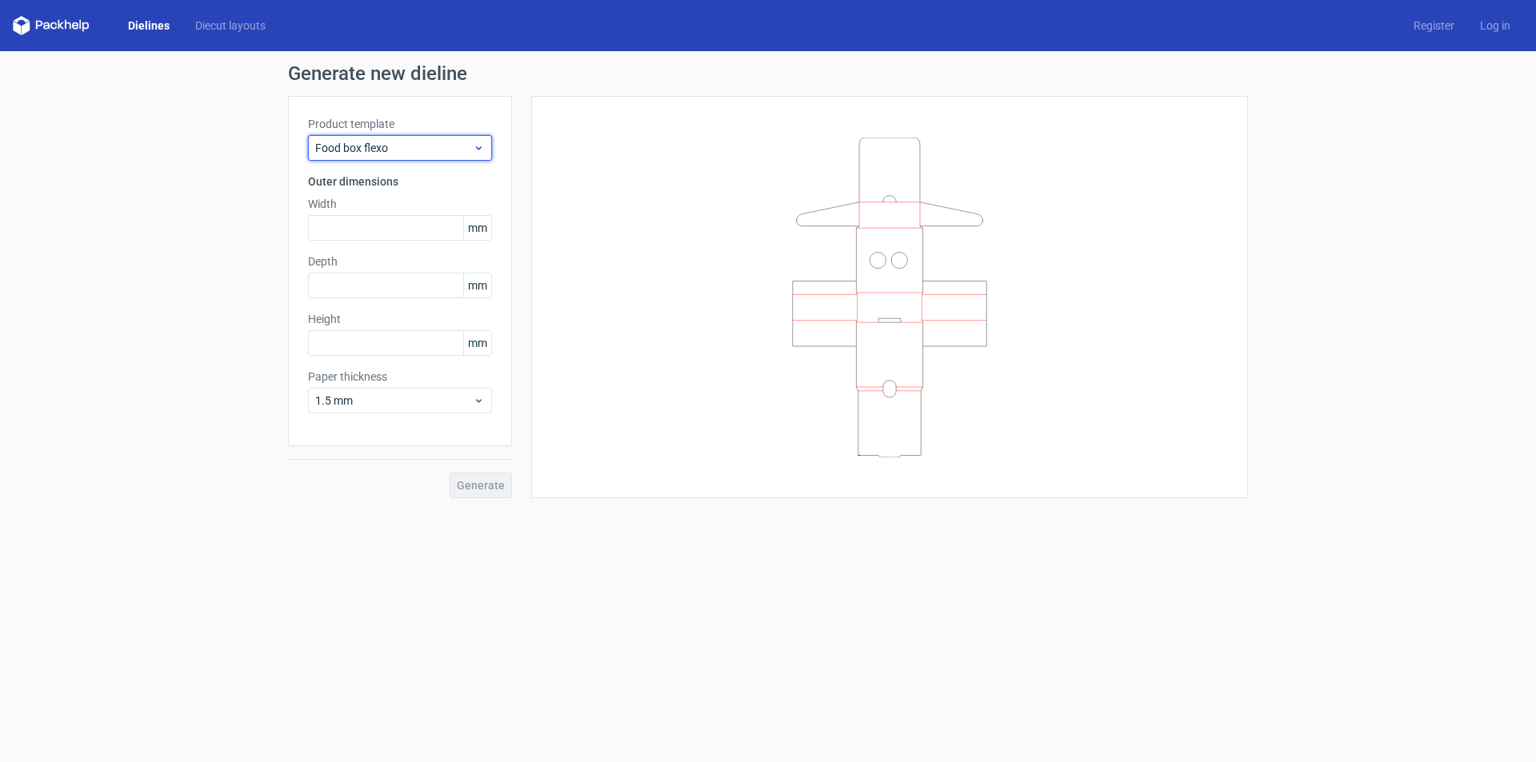
click at [370, 148] on span "Food box flexo" at bounding box center [394, 148] width 158 height 16
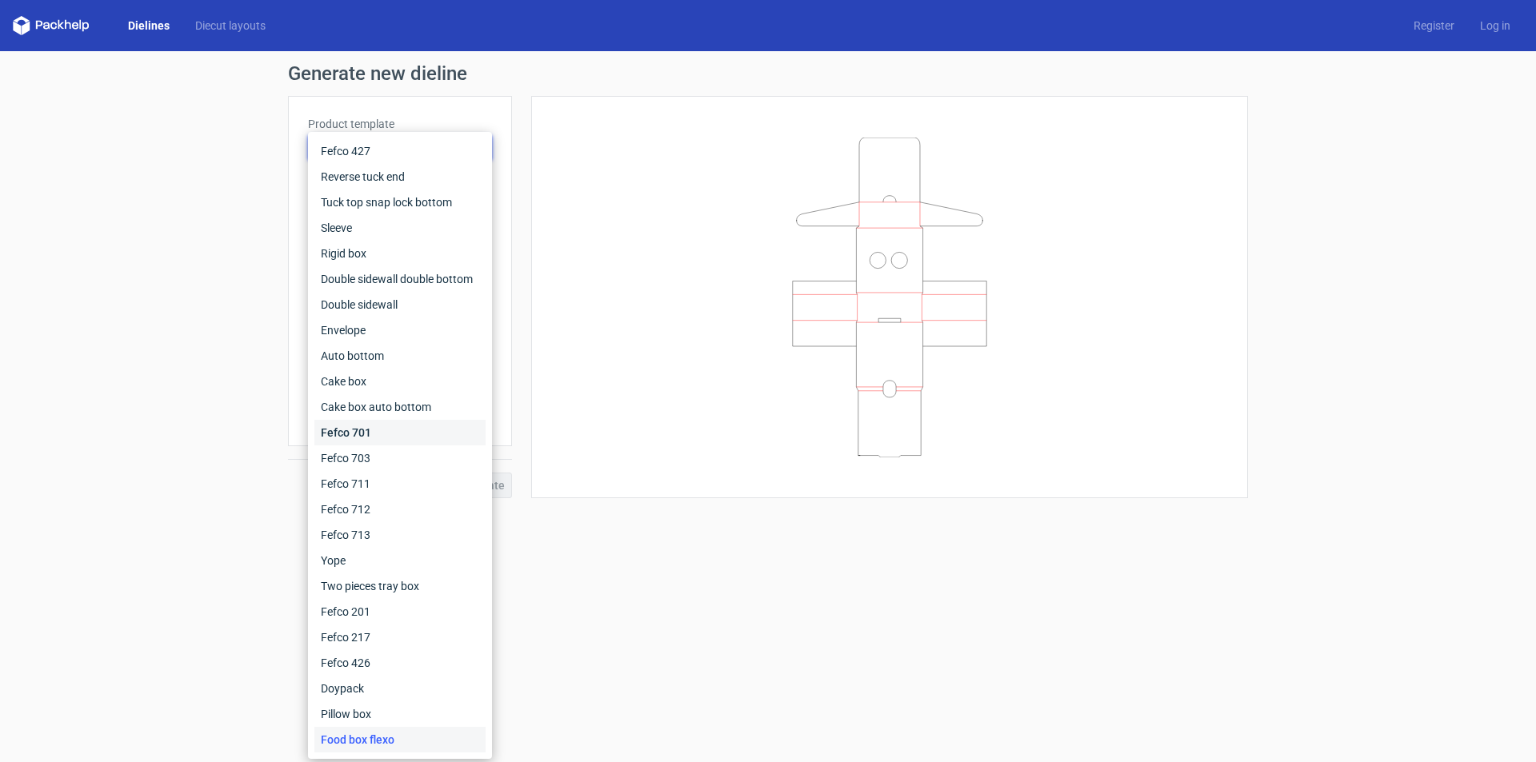
click at [353, 430] on div "Fefco 701" at bounding box center [399, 433] width 171 height 26
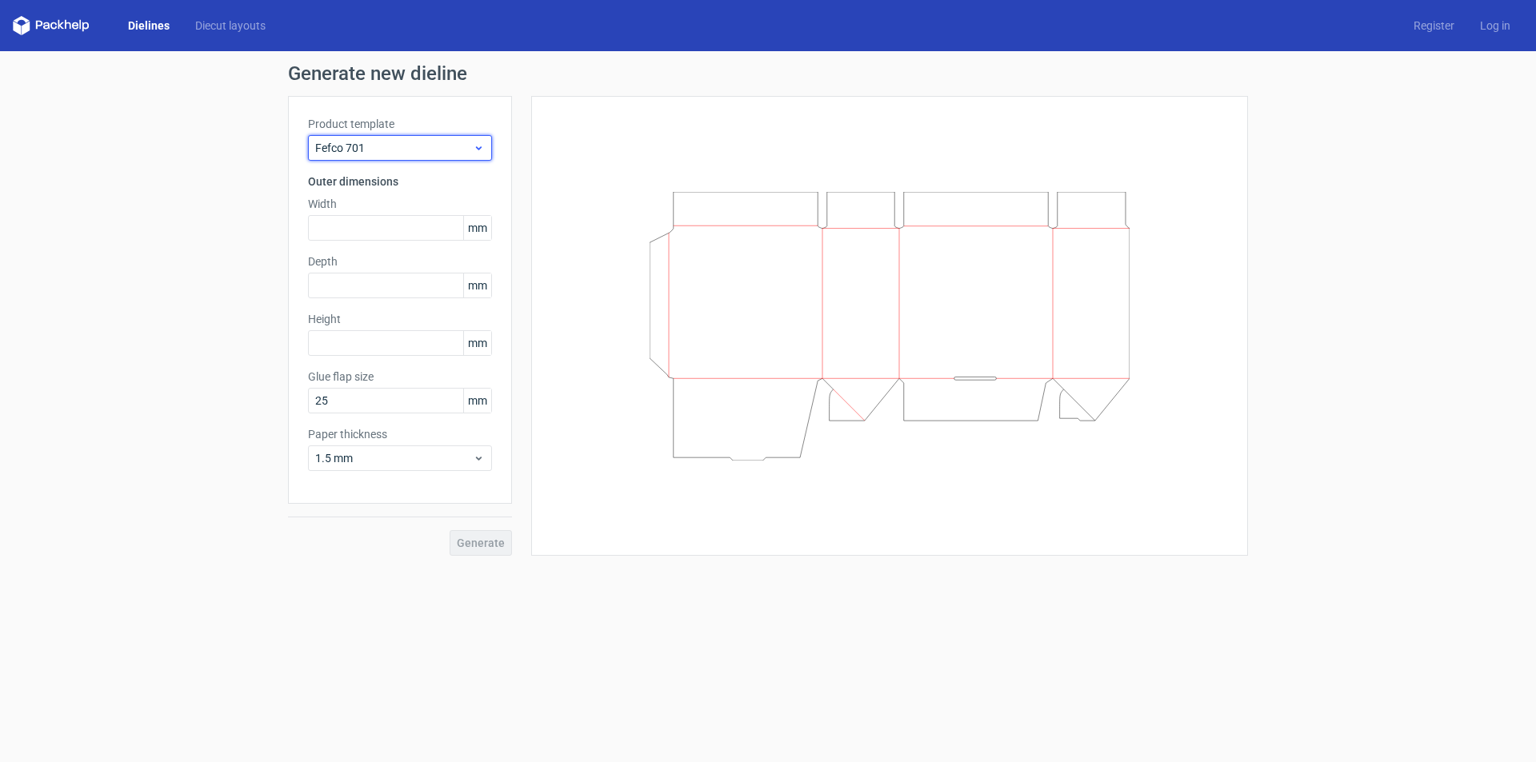
click at [386, 142] on span "Fefco 701" at bounding box center [394, 148] width 158 height 16
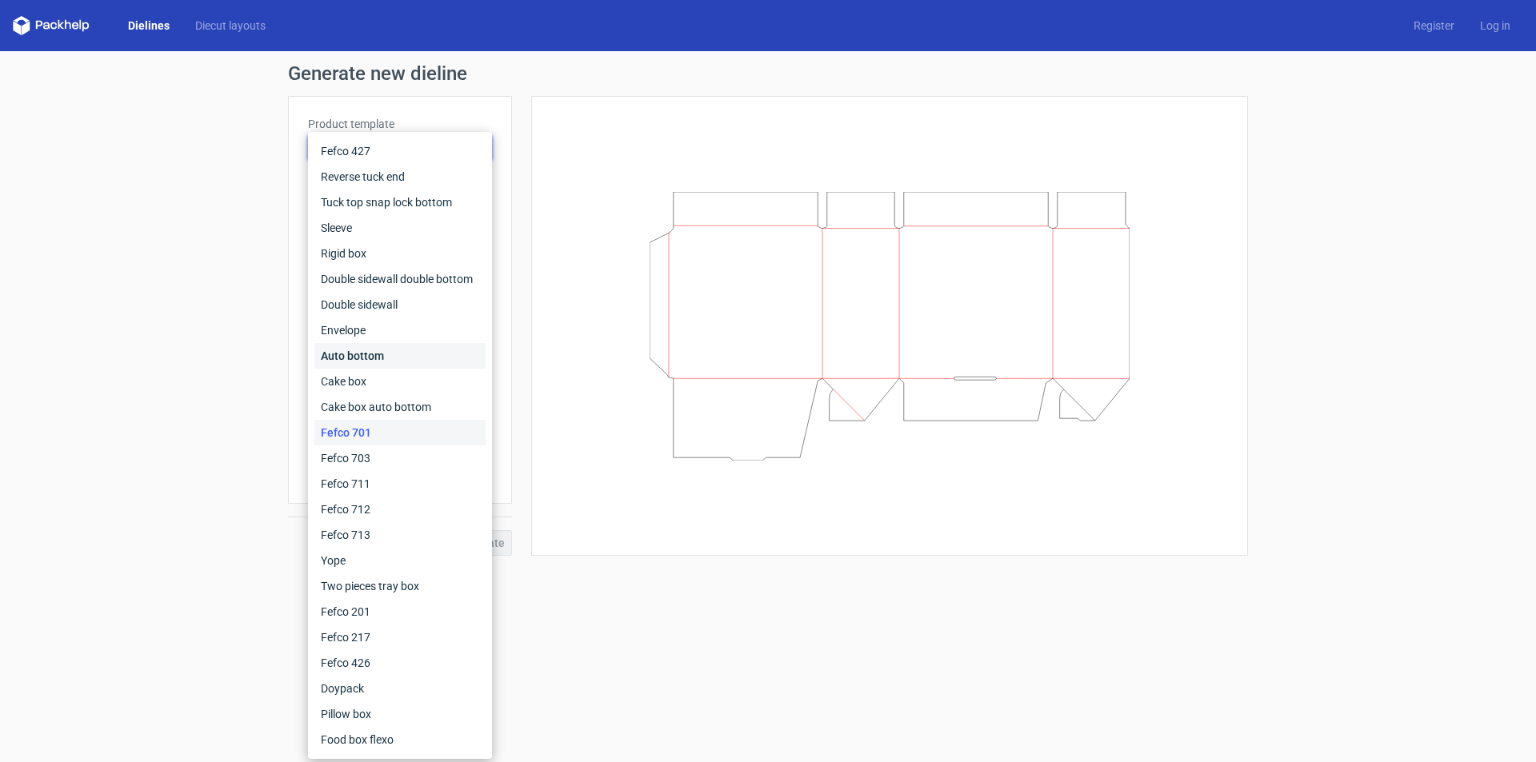
click at [373, 355] on div "Auto bottom" at bounding box center [399, 356] width 171 height 26
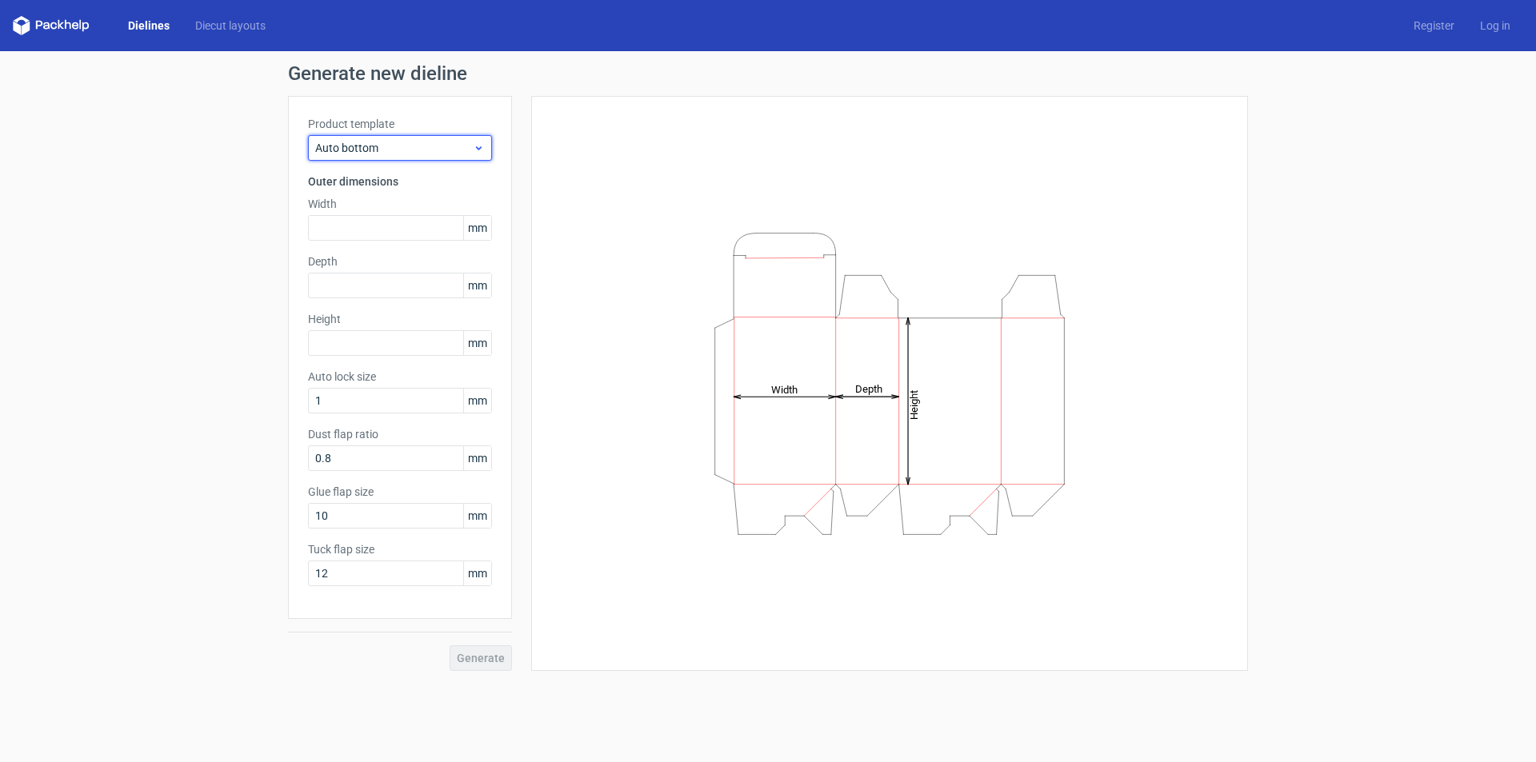
click at [394, 160] on div "Auto bottom" at bounding box center [400, 148] width 184 height 26
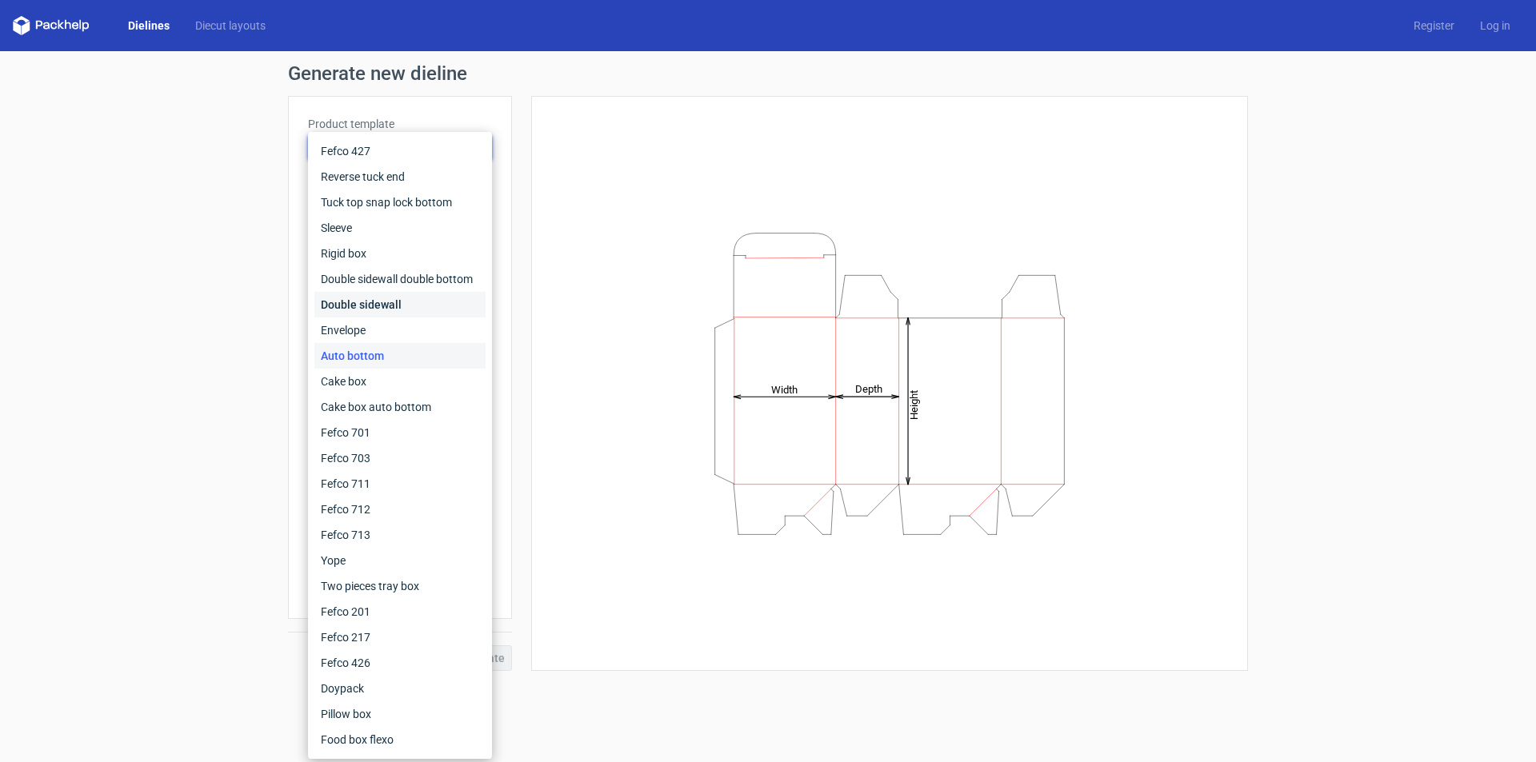
click at [375, 308] on div "Double sidewall" at bounding box center [399, 305] width 171 height 26
